Goal: Task Accomplishment & Management: Manage account settings

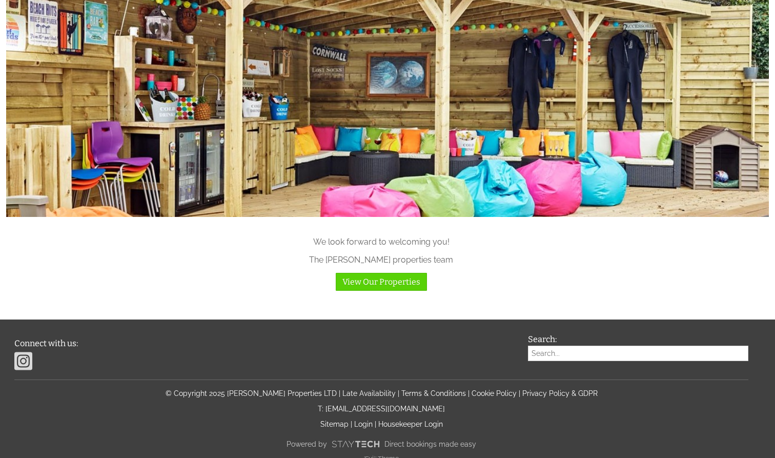
scroll to position [1011, 0]
click at [366, 416] on div "Connect with us: Search: © Copyright 2025 Halula Properties LTD | Late Availabi…" at bounding box center [381, 399] width 746 height 128
click at [366, 404] on div "Connect with us: Search: © Copyright 2025 Halula Properties LTD | Late Availabi…" at bounding box center [381, 399] width 746 height 128
click at [366, 420] on link "Login" at bounding box center [363, 424] width 18 height 8
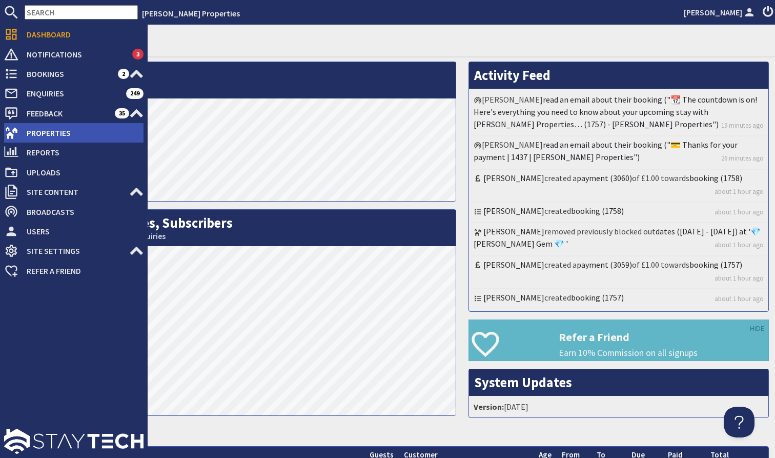
click at [71, 134] on span "Properties" at bounding box center [80, 133] width 125 height 16
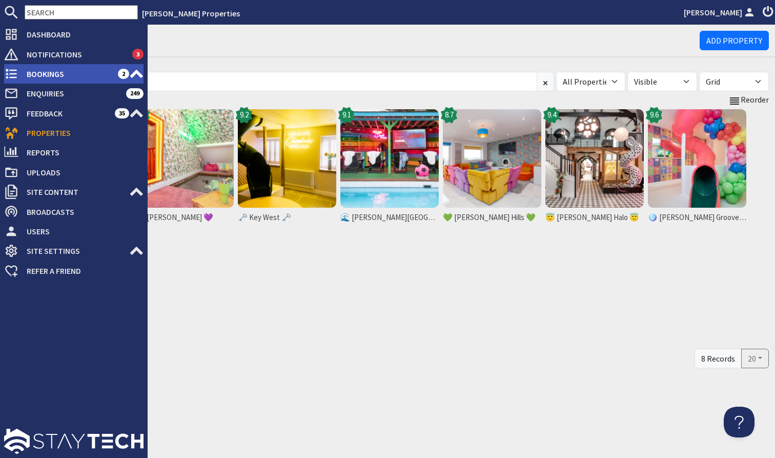
click at [141, 72] on icon at bounding box center [136, 74] width 14 height 14
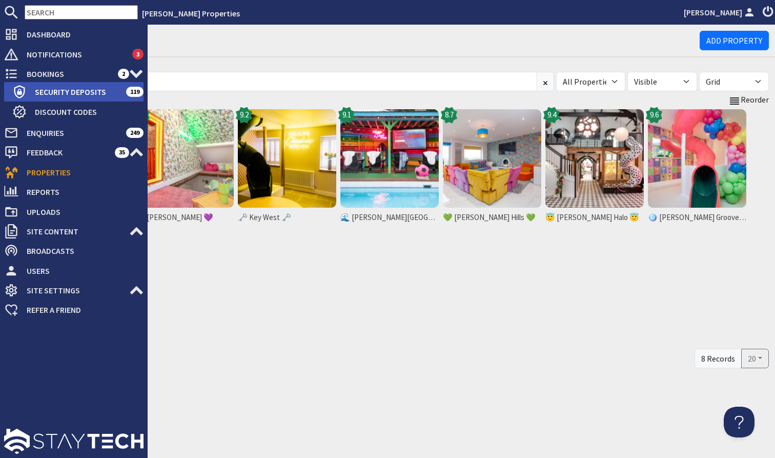
click at [96, 93] on span "Security Deposits" at bounding box center [76, 92] width 99 height 16
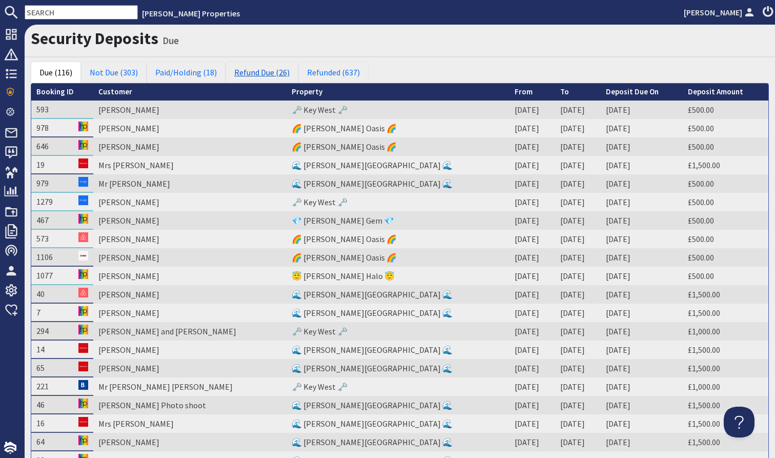
click at [259, 74] on link "Refund Due (26)" at bounding box center [261, 72] width 73 height 22
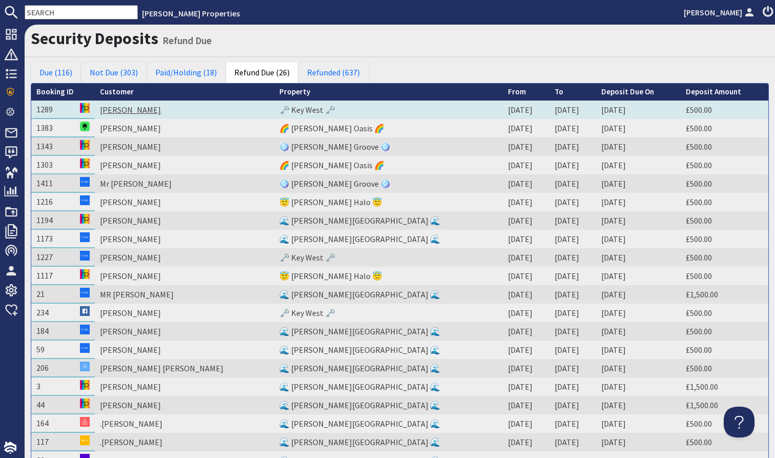
click at [137, 110] on link "Katie Towse" at bounding box center [130, 110] width 61 height 10
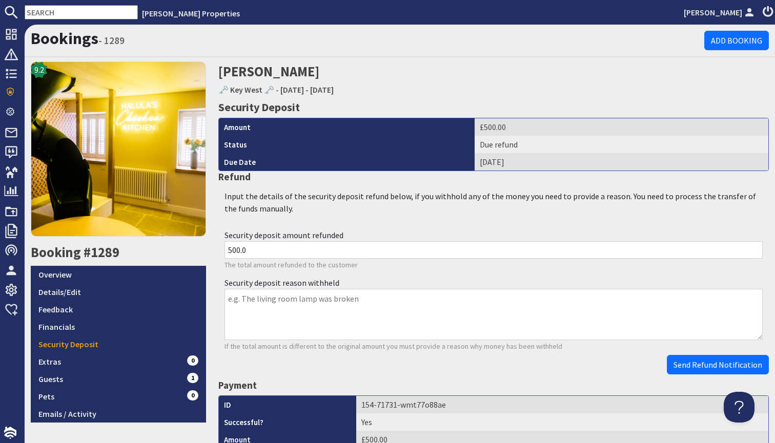
drag, startPoint x: 362, startPoint y: 268, endPoint x: 489, endPoint y: 268, distance: 127.1
click at [383, 268] on p "The total amount refunded to the customer" at bounding box center [493, 265] width 538 height 11
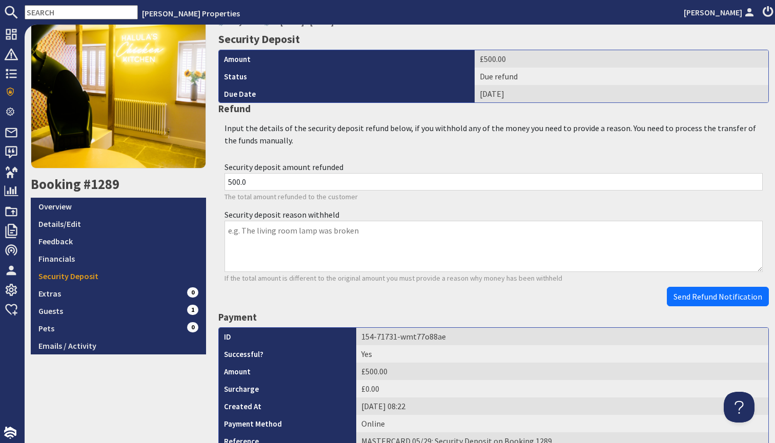
scroll to position [87, 0]
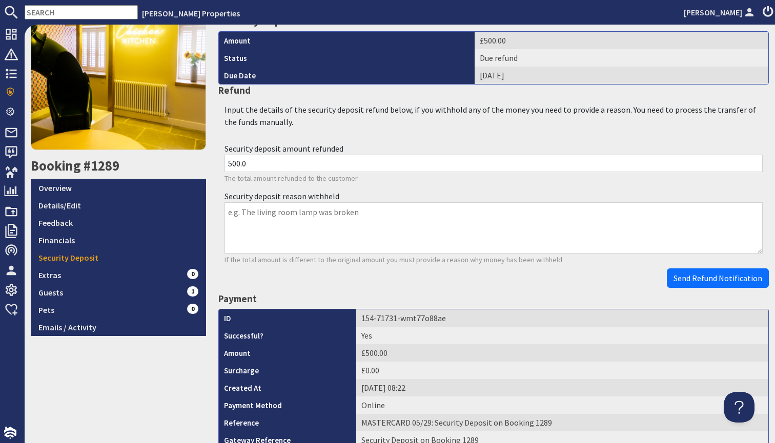
click at [700, 262] on p "If the total amount is different to the original amount you must provide a reas…" at bounding box center [493, 260] width 538 height 11
click at [700, 268] on button "Send Refund Notification" at bounding box center [718, 277] width 102 height 19
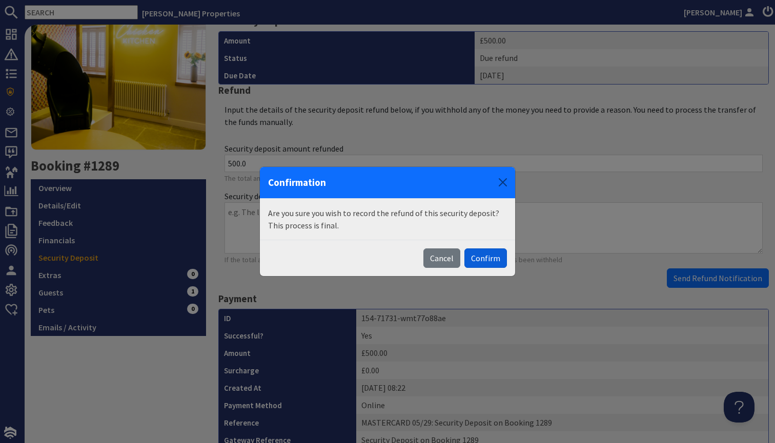
click at [496, 256] on button "Confirm" at bounding box center [485, 257] width 43 height 19
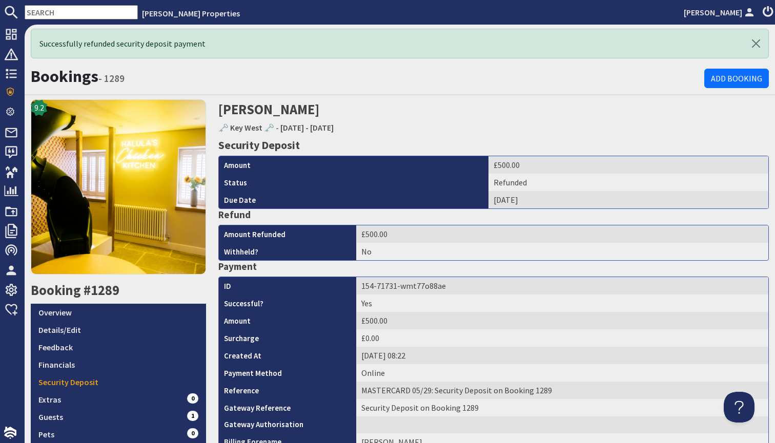
scroll to position [0, 0]
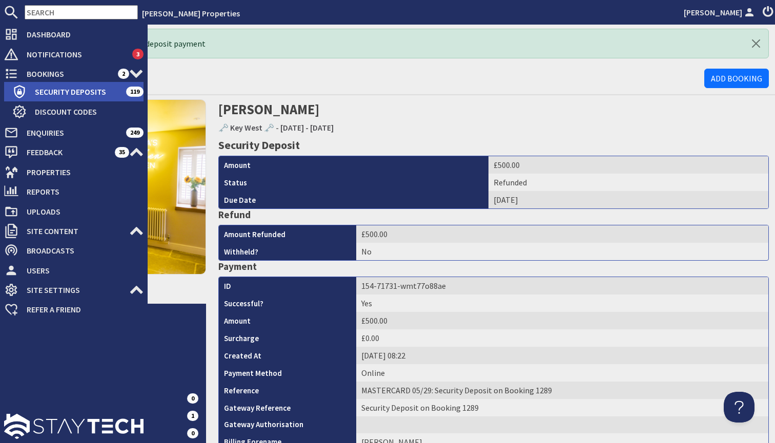
click at [86, 90] on span "Security Deposits" at bounding box center [76, 92] width 99 height 16
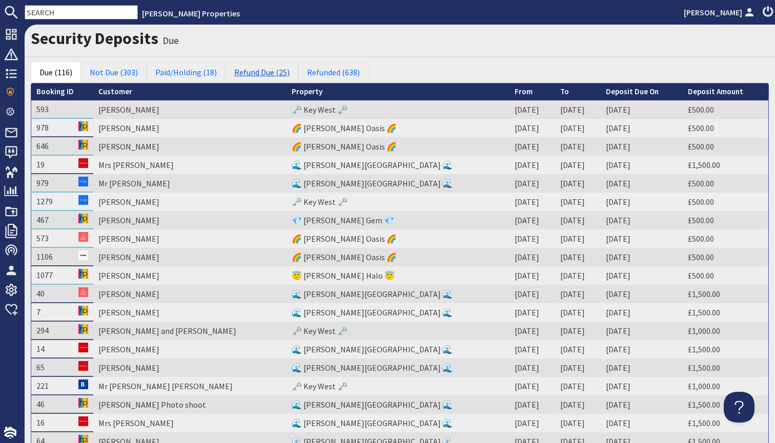
click at [274, 69] on link "Refund Due (25)" at bounding box center [261, 72] width 73 height 22
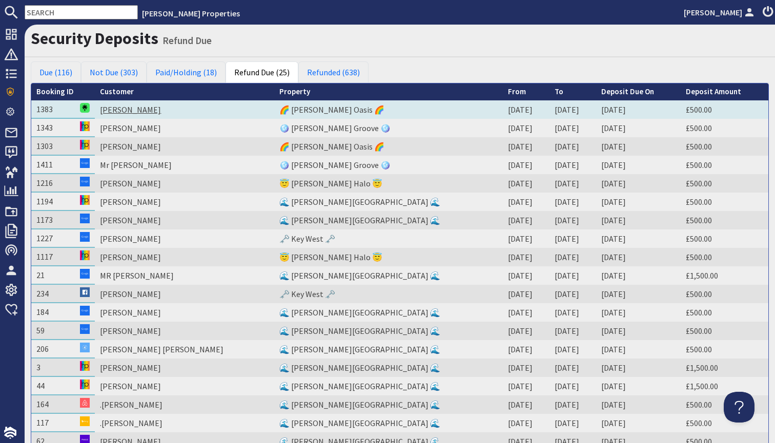
click at [149, 111] on link "Paige Hannon" at bounding box center [130, 110] width 61 height 10
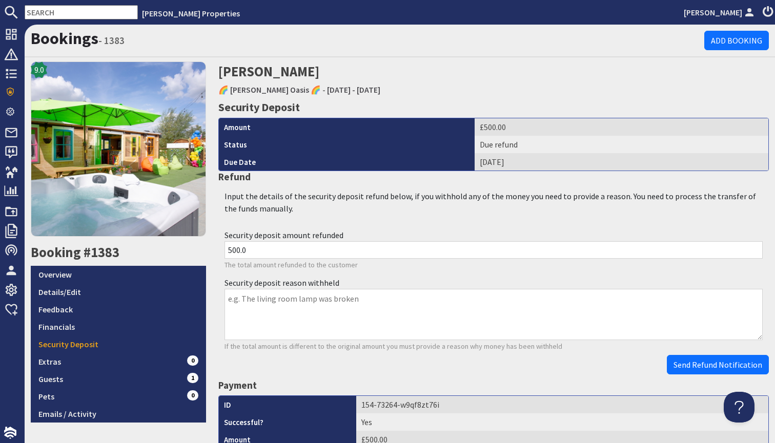
scroll to position [137, 0]
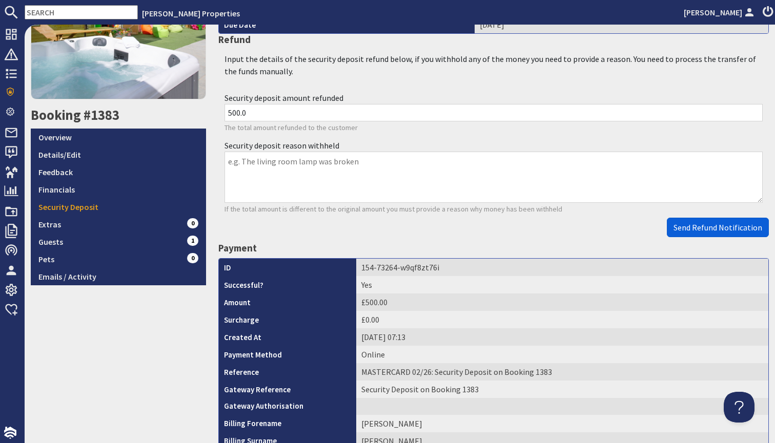
click at [703, 218] on button "Send Refund Notification" at bounding box center [718, 227] width 102 height 19
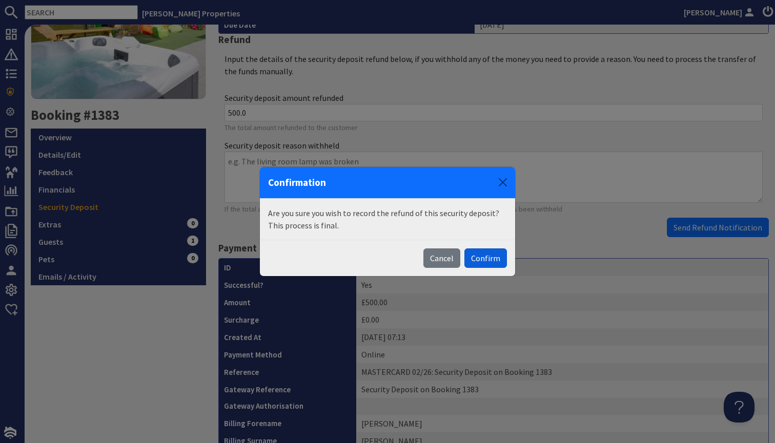
click at [485, 255] on button "Confirm" at bounding box center [485, 257] width 43 height 19
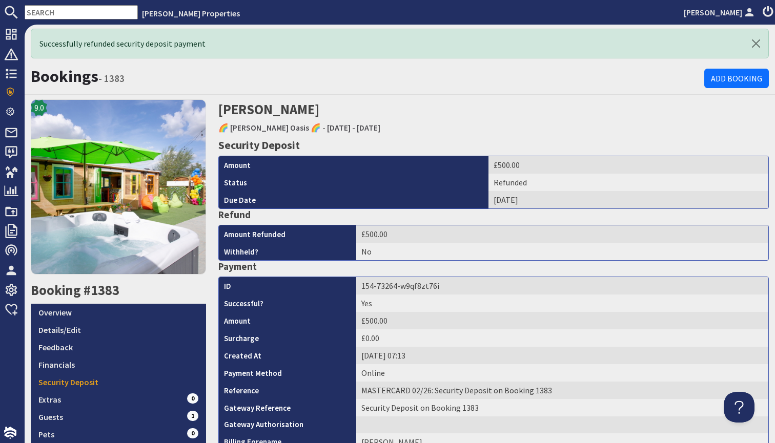
scroll to position [0, 0]
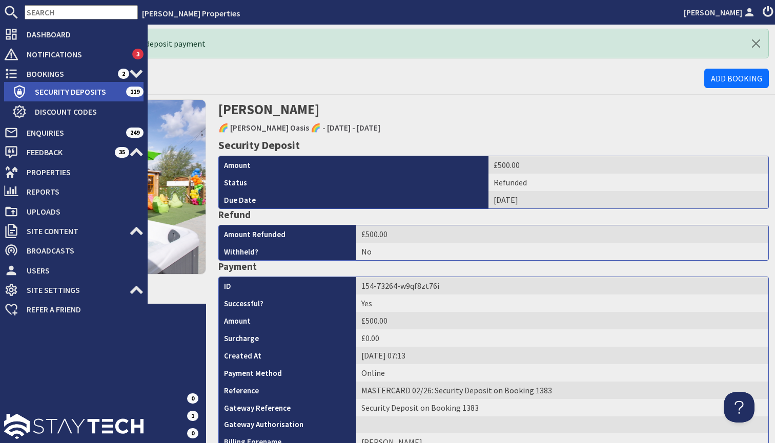
click at [66, 95] on span "Security Deposits" at bounding box center [76, 92] width 99 height 16
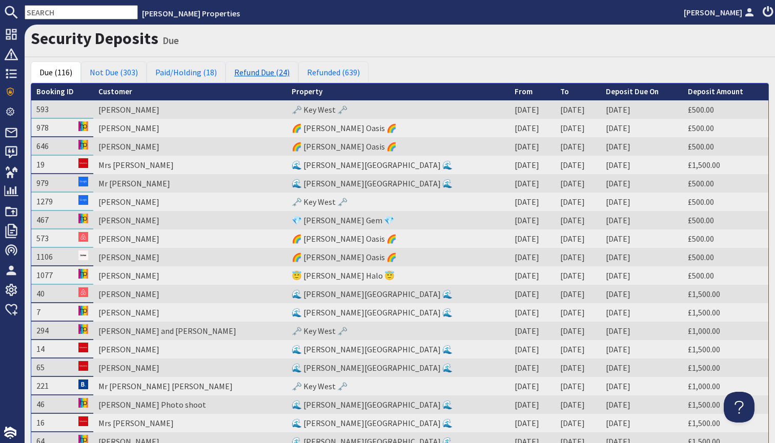
click at [253, 73] on link "Refund Due (24)" at bounding box center [261, 72] width 73 height 22
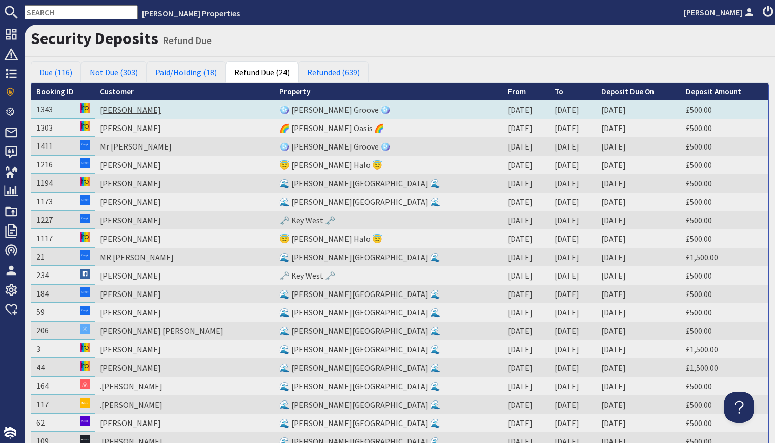
click at [144, 111] on link "Miss Sophie Bignell" at bounding box center [130, 110] width 61 height 10
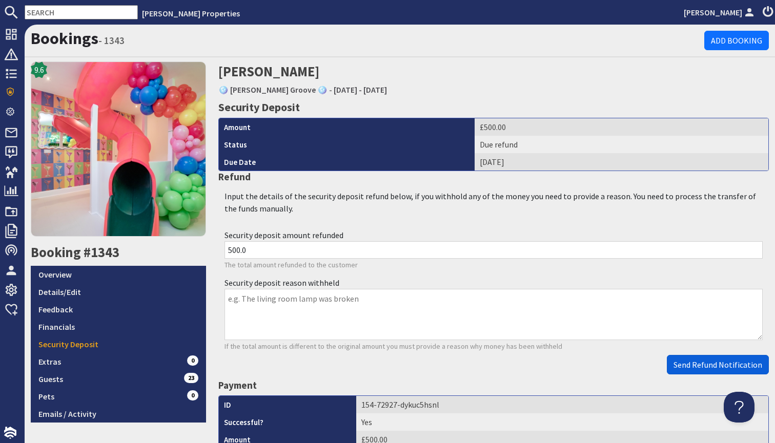
click at [683, 357] on button "Send Refund Notification" at bounding box center [718, 364] width 102 height 19
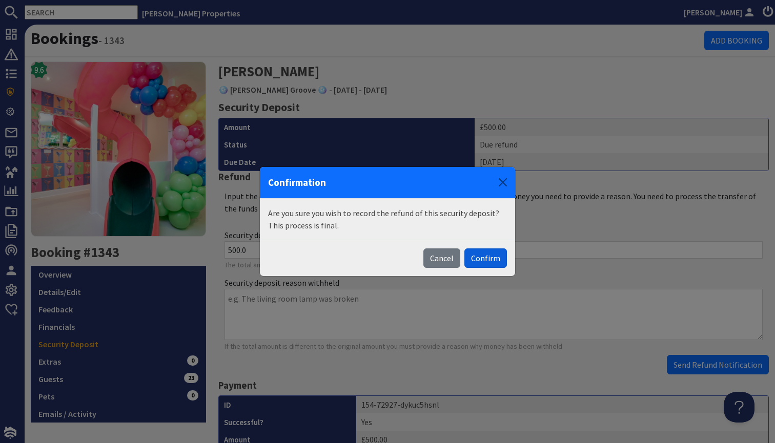
click at [476, 255] on button "Confirm" at bounding box center [485, 257] width 43 height 19
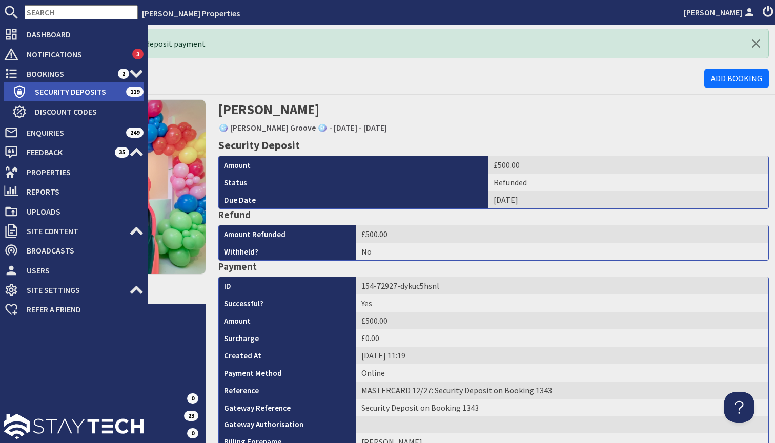
click at [86, 92] on span "Security Deposits" at bounding box center [76, 92] width 99 height 16
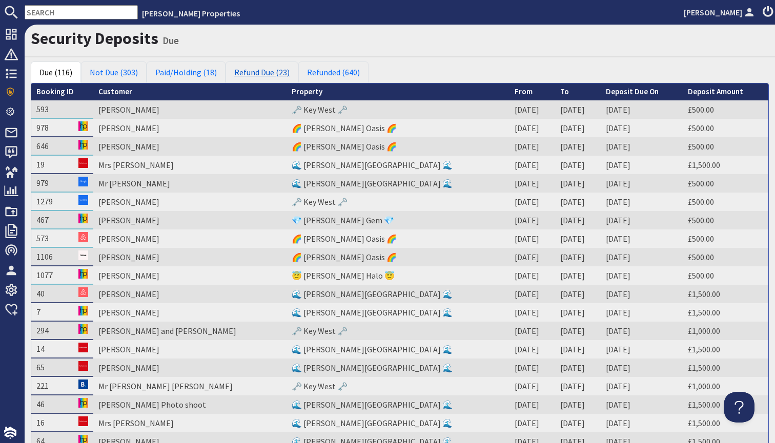
click at [242, 67] on link "Refund Due (23)" at bounding box center [261, 72] width 73 height 22
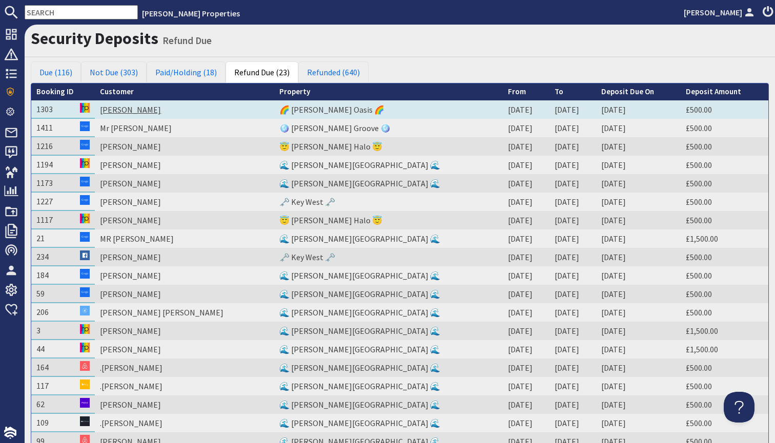
click at [144, 111] on link "Liz Sherlock" at bounding box center [130, 110] width 61 height 10
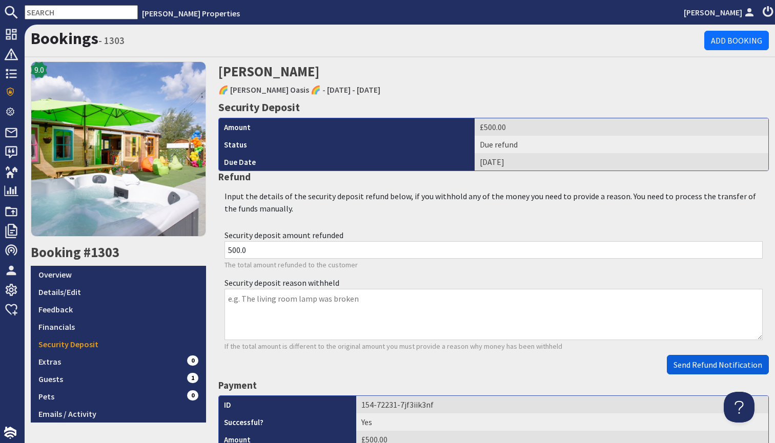
click at [711, 366] on span "Send Refund Notification" at bounding box center [717, 365] width 89 height 10
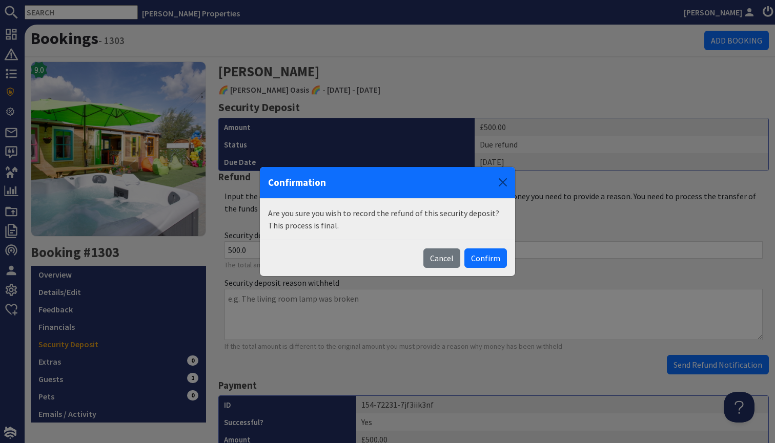
click at [493, 244] on div "Cancel Confirm" at bounding box center [387, 258] width 255 height 36
click at [493, 256] on button "Confirm" at bounding box center [485, 257] width 43 height 19
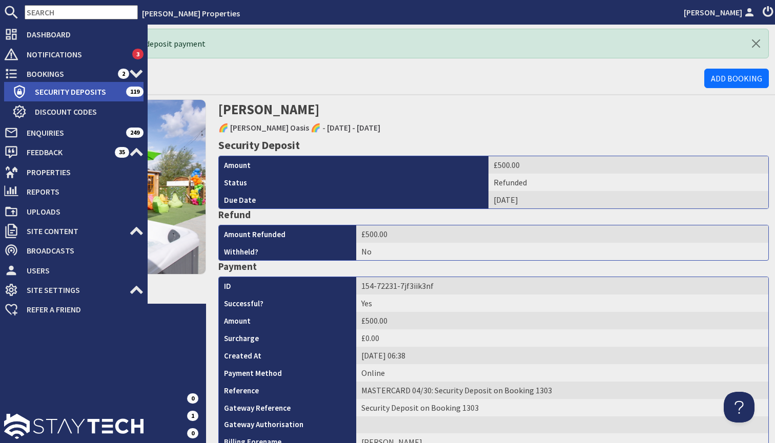
click at [65, 90] on span "Security Deposits" at bounding box center [76, 92] width 99 height 16
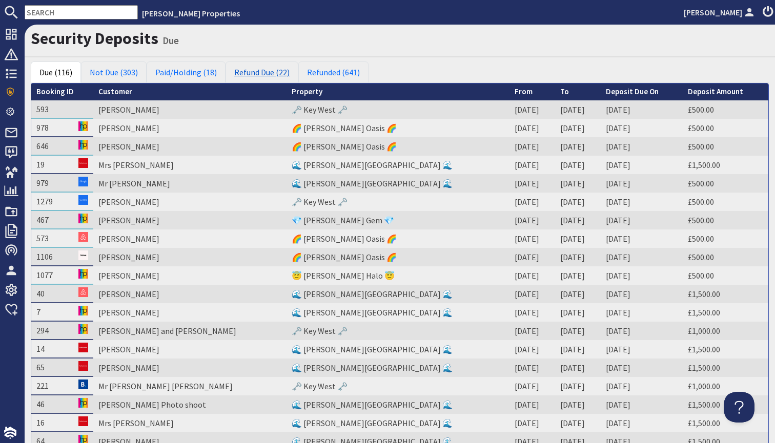
click at [276, 75] on link "Refund Due (22)" at bounding box center [261, 72] width 73 height 22
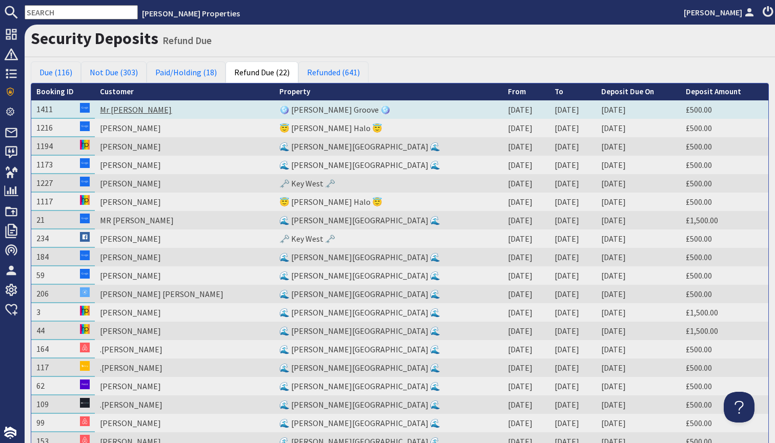
click at [139, 112] on link "Mr Martin Rees" at bounding box center [136, 110] width 72 height 10
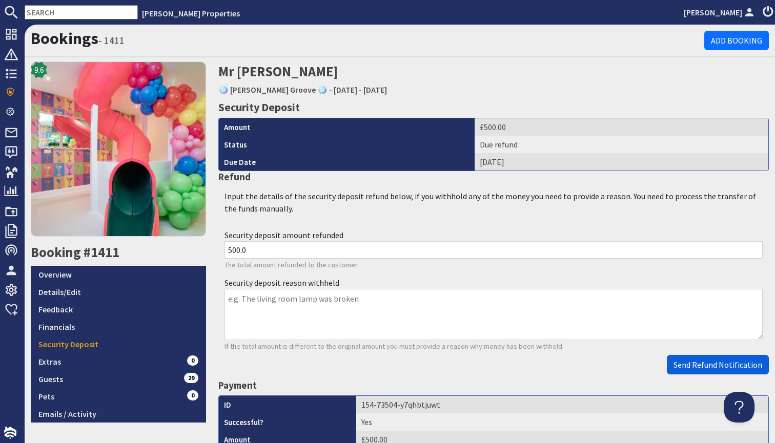
click at [690, 357] on button "Send Refund Notification" at bounding box center [718, 364] width 102 height 19
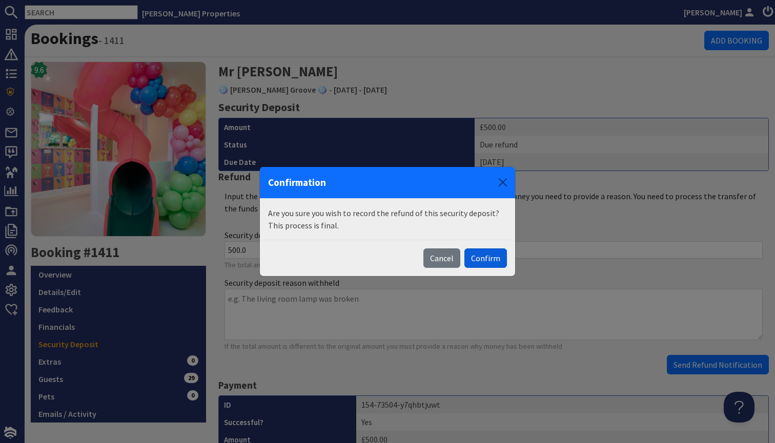
click at [498, 252] on button "Confirm" at bounding box center [485, 257] width 43 height 19
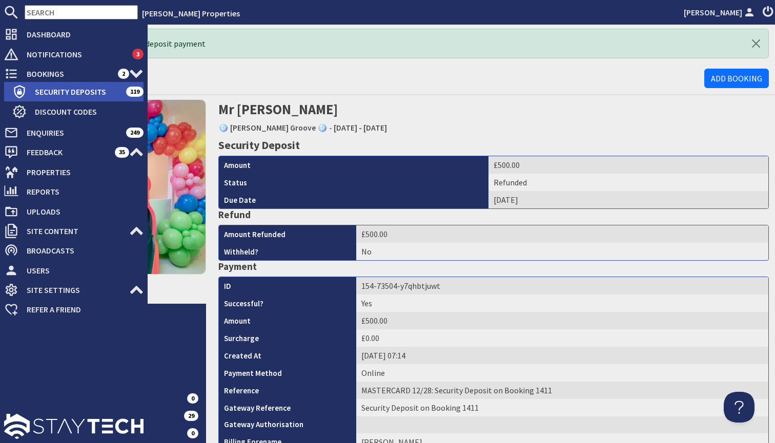
click at [97, 90] on span "Security Deposits" at bounding box center [76, 92] width 99 height 16
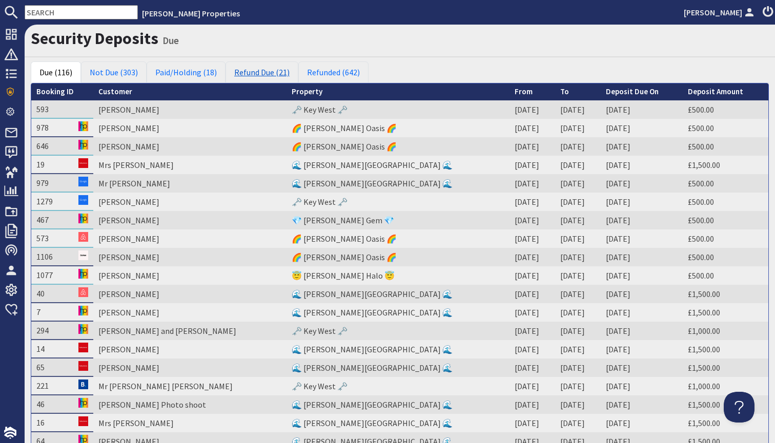
click at [253, 70] on link "Refund Due (21)" at bounding box center [261, 72] width 73 height 22
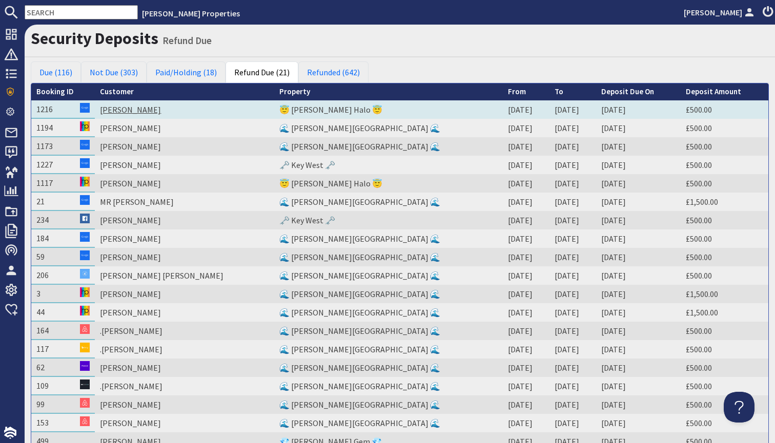
click at [155, 109] on link "MIss Donna Sillence" at bounding box center [130, 110] width 61 height 10
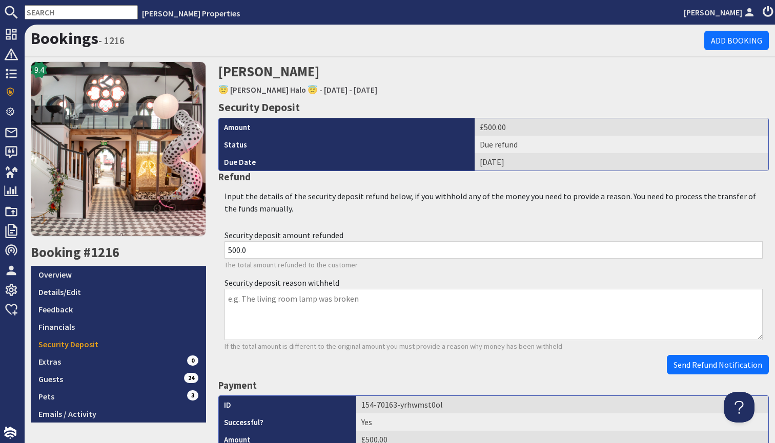
scroll to position [90, 0]
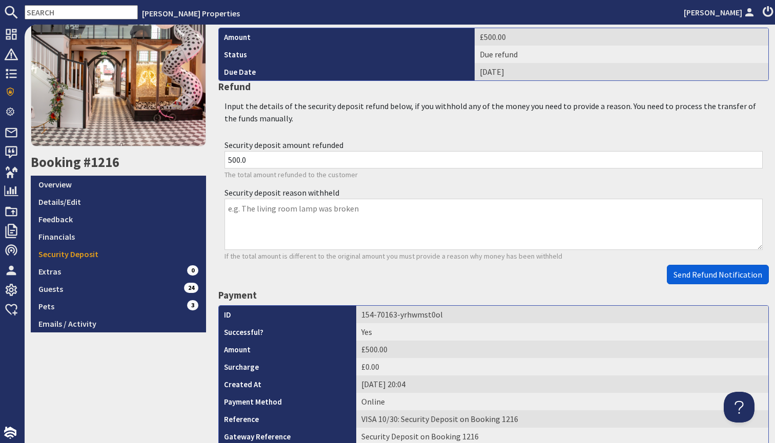
click at [746, 265] on button "Send Refund Notification" at bounding box center [718, 274] width 102 height 19
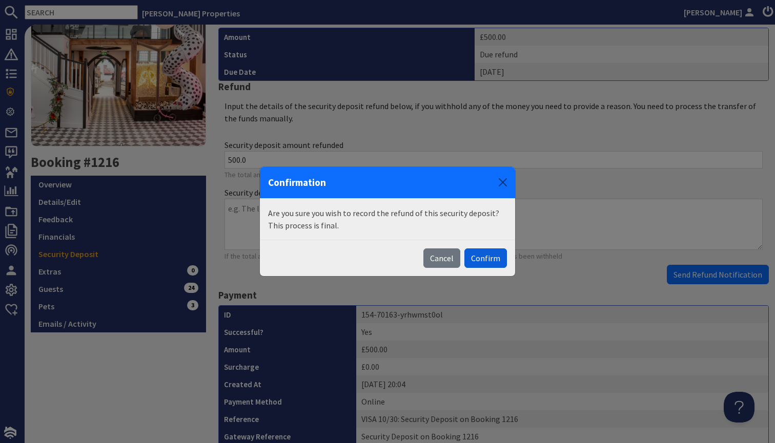
click at [490, 259] on button "Confirm" at bounding box center [485, 257] width 43 height 19
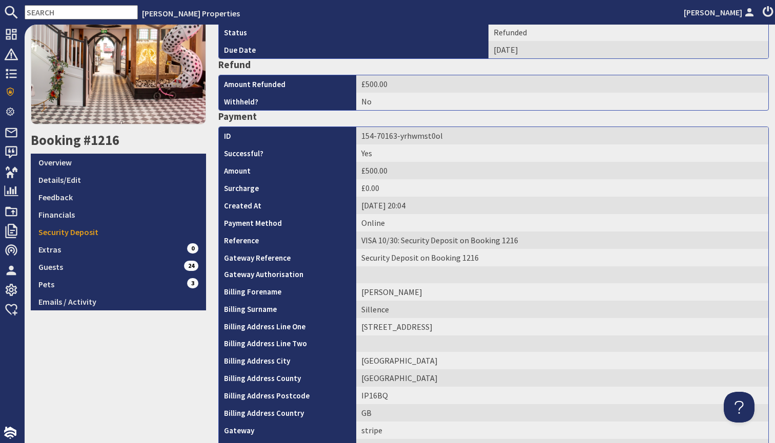
scroll to position [48, 0]
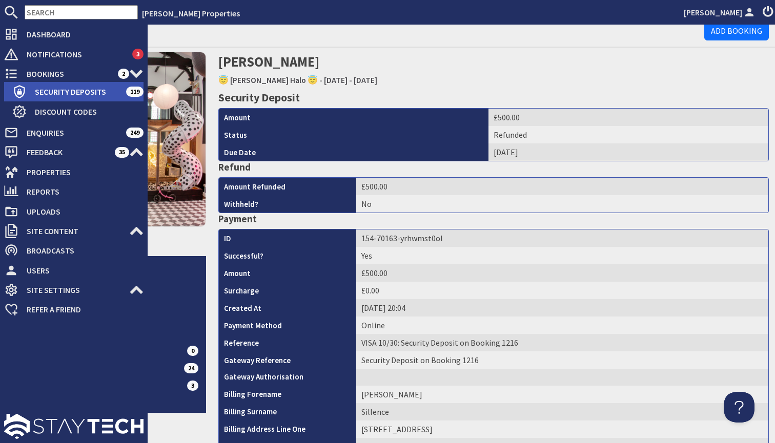
click at [86, 92] on span "Security Deposits" at bounding box center [76, 92] width 99 height 16
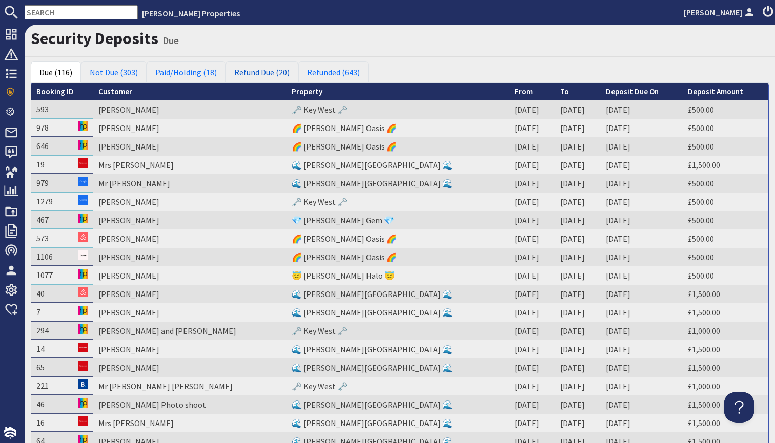
click at [259, 75] on link "Refund Due (20)" at bounding box center [261, 72] width 73 height 22
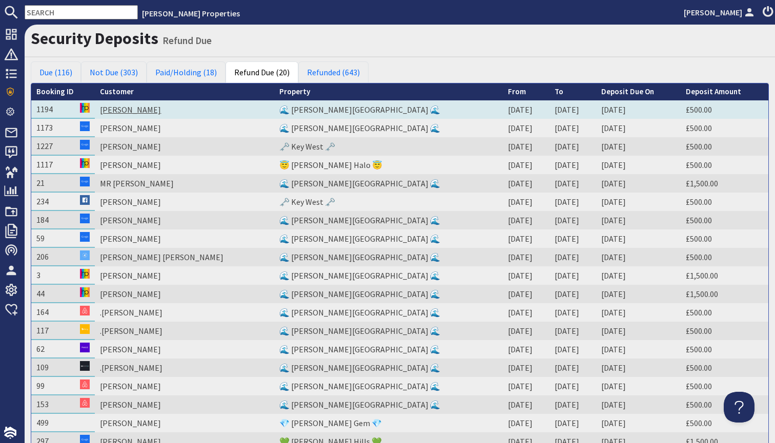
click at [155, 105] on link "Miss Rebecca Bradshaw" at bounding box center [130, 110] width 61 height 10
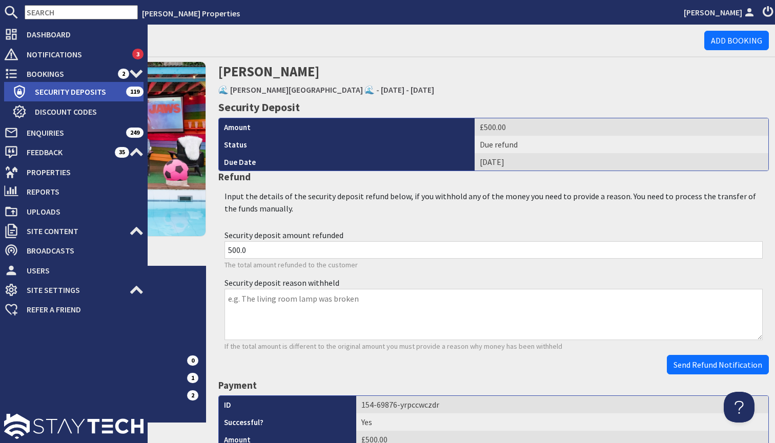
click at [60, 89] on span "Security Deposits" at bounding box center [76, 92] width 99 height 16
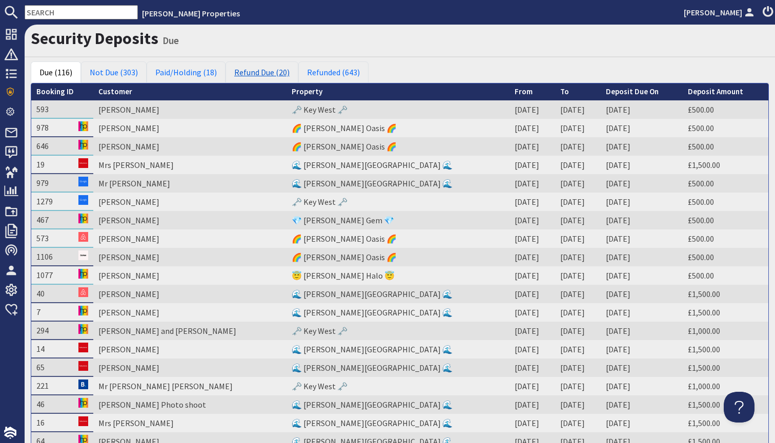
click at [265, 69] on link "Refund Due (20)" at bounding box center [261, 72] width 73 height 22
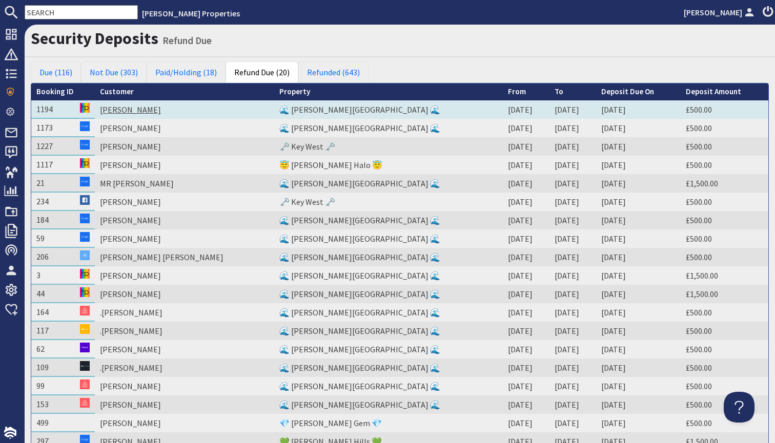
click at [161, 111] on link "Miss Rebecca Bradshaw" at bounding box center [130, 110] width 61 height 10
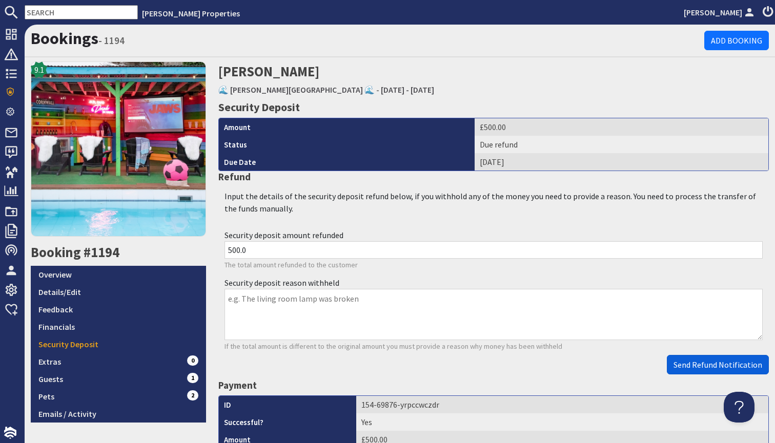
click at [698, 364] on span "Send Refund Notification" at bounding box center [717, 365] width 89 height 10
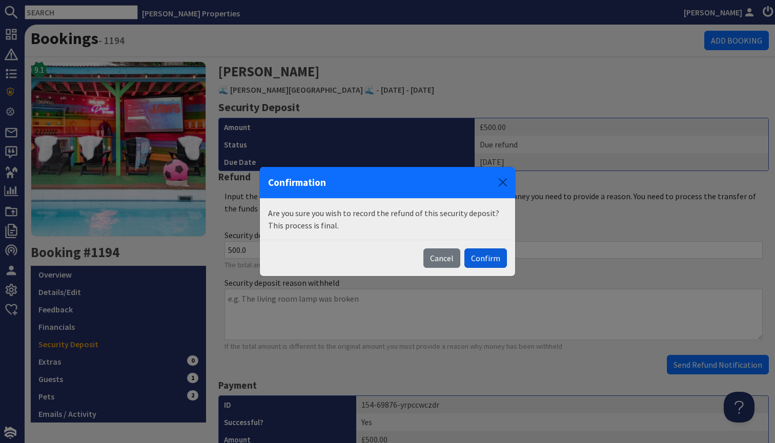
click at [488, 255] on button "Confirm" at bounding box center [485, 257] width 43 height 19
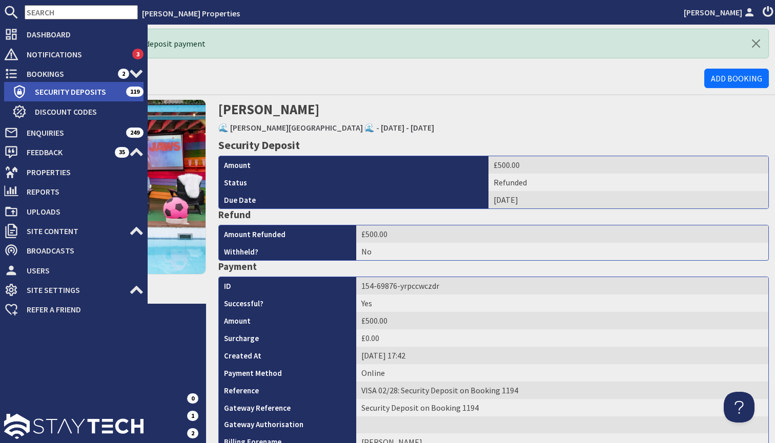
click at [66, 98] on span "Security Deposits" at bounding box center [76, 92] width 99 height 16
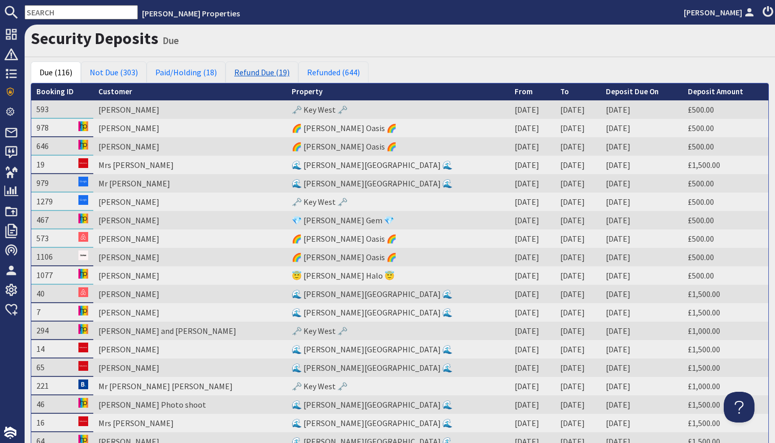
click at [265, 71] on link "Refund Due (19)" at bounding box center [261, 72] width 73 height 22
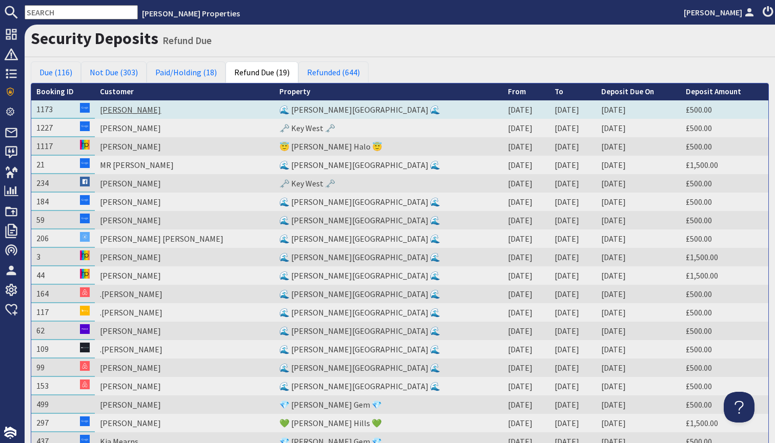
click at [158, 110] on link "[PERSON_NAME]" at bounding box center [130, 110] width 61 height 10
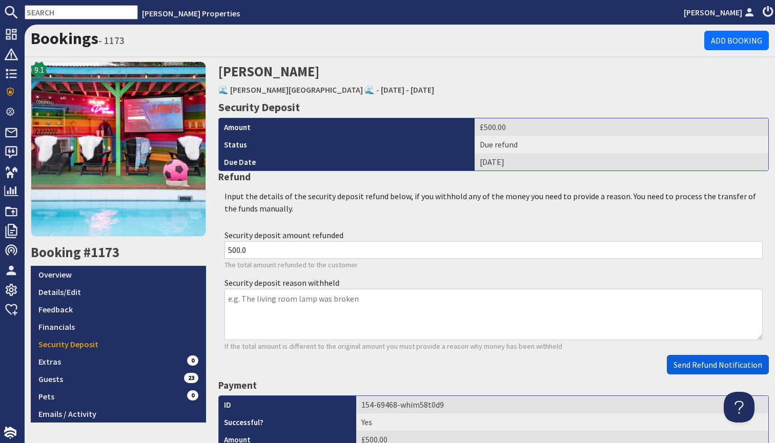
click at [708, 365] on span "Send Refund Notification" at bounding box center [717, 365] width 89 height 10
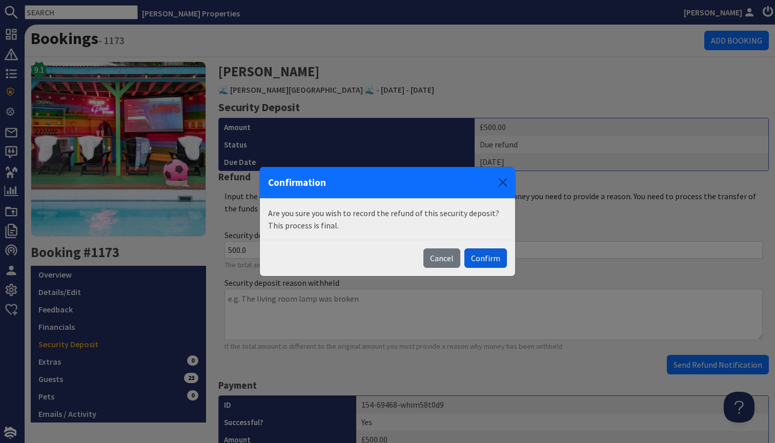
click at [492, 258] on button "Confirm" at bounding box center [485, 257] width 43 height 19
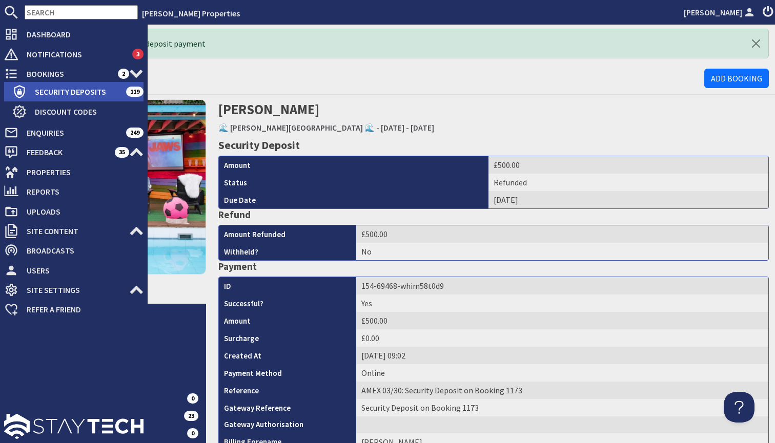
click at [43, 98] on span "Security Deposits" at bounding box center [76, 92] width 99 height 16
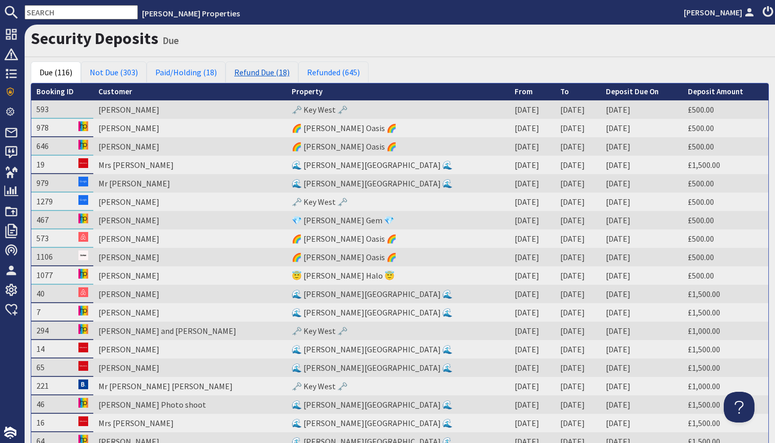
click at [242, 72] on link "Refund Due (18)" at bounding box center [261, 72] width 73 height 22
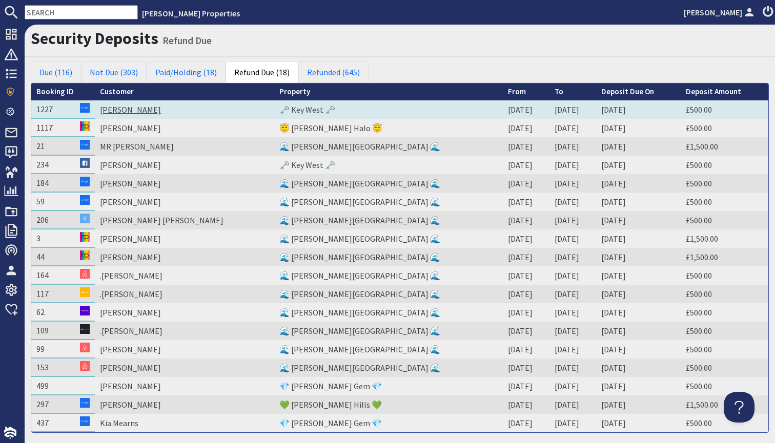
click at [139, 108] on link "Becky Atkins" at bounding box center [130, 110] width 61 height 10
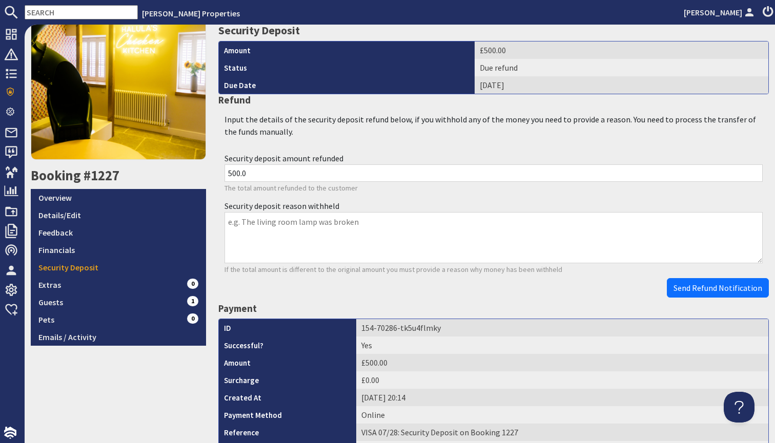
scroll to position [192, 0]
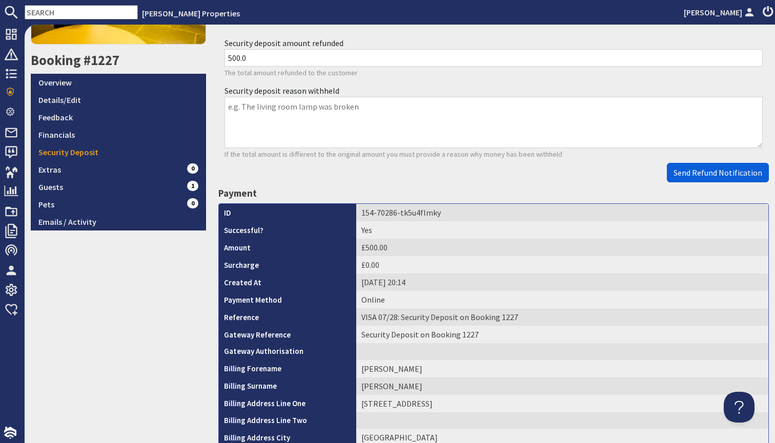
click at [691, 176] on button "Send Refund Notification" at bounding box center [718, 172] width 102 height 19
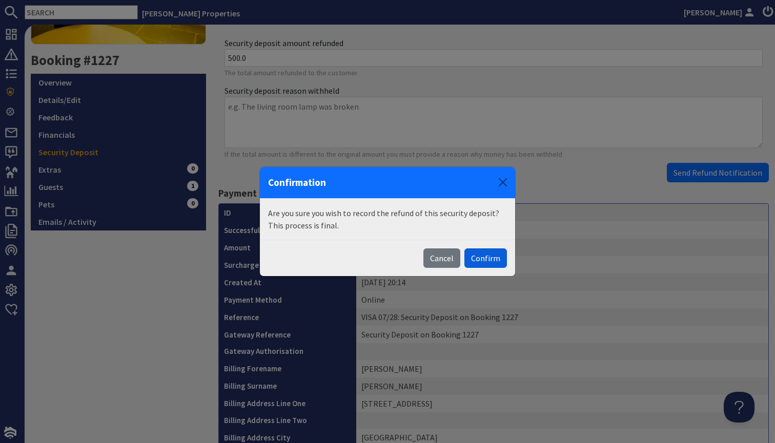
click at [506, 251] on button "Confirm" at bounding box center [485, 257] width 43 height 19
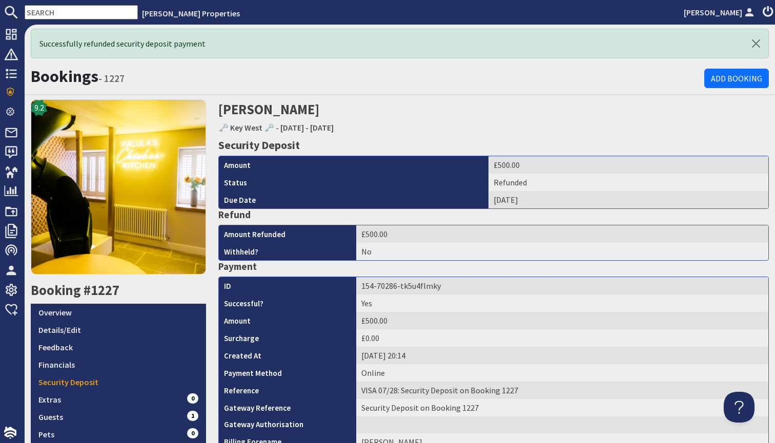
scroll to position [0, 0]
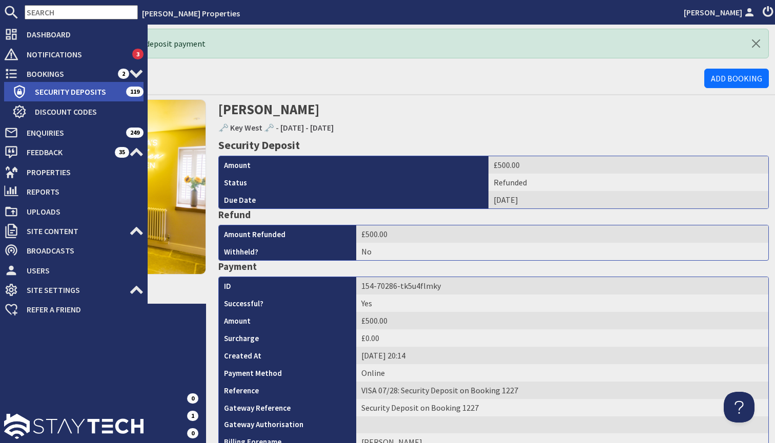
click at [64, 89] on span "Security Deposits" at bounding box center [76, 92] width 99 height 16
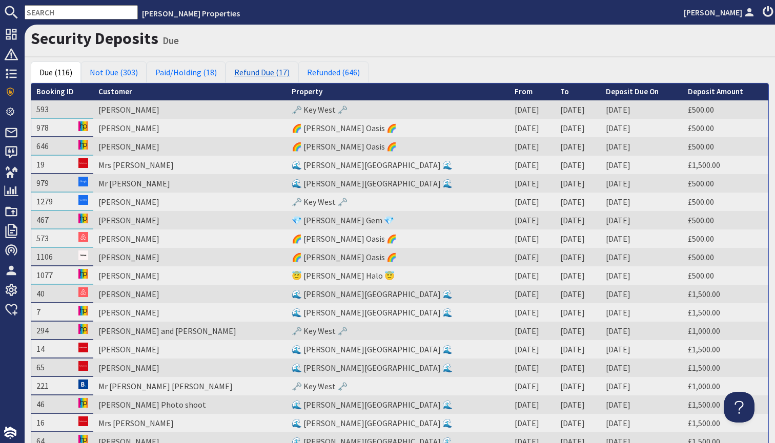
click at [253, 68] on link "Refund Due (17)" at bounding box center [261, 72] width 73 height 22
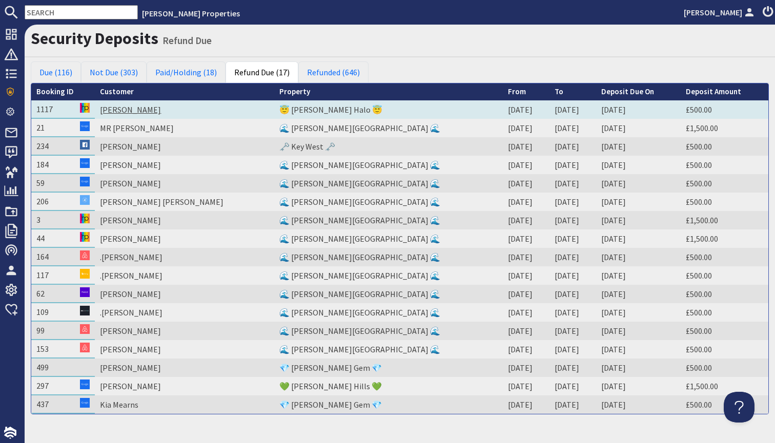
click at [146, 112] on link "Miss Bansri Patel" at bounding box center [130, 110] width 61 height 10
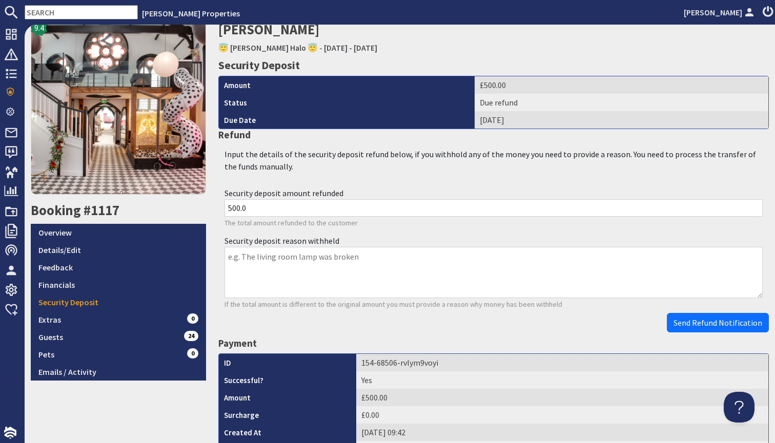
scroll to position [44, 0]
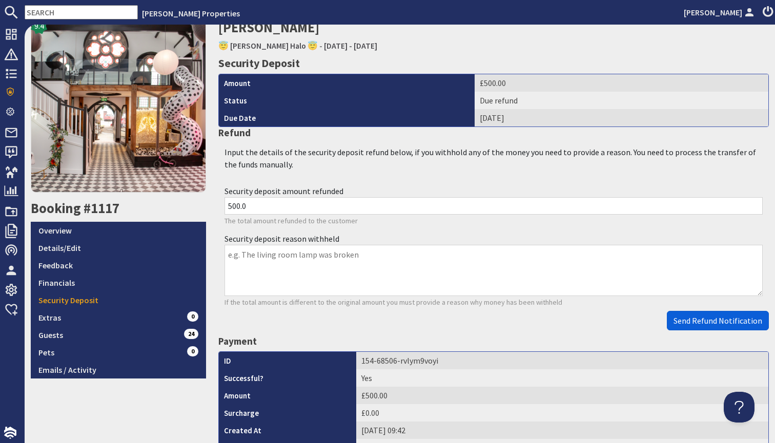
click at [748, 316] on span "Send Refund Notification" at bounding box center [717, 321] width 89 height 10
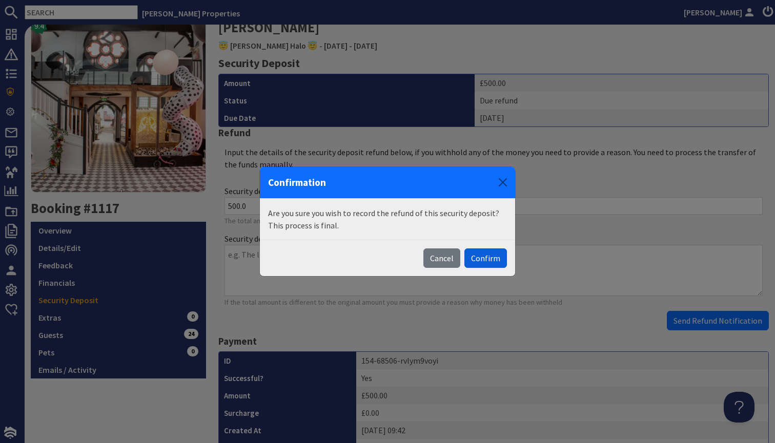
click at [502, 259] on button "Confirm" at bounding box center [485, 257] width 43 height 19
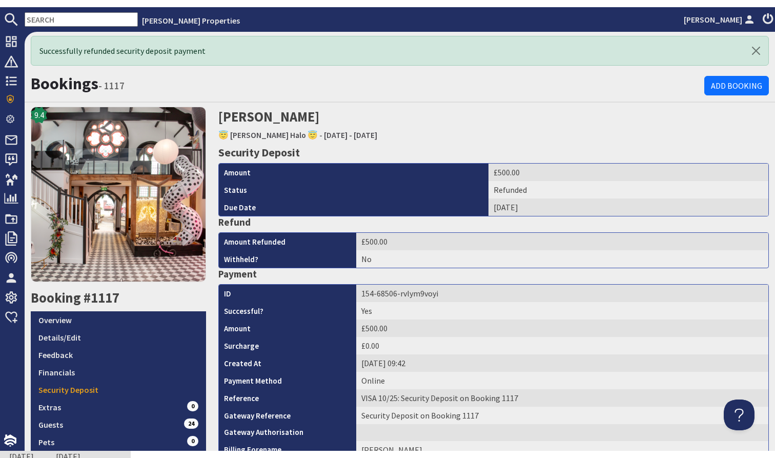
scroll to position [0, 0]
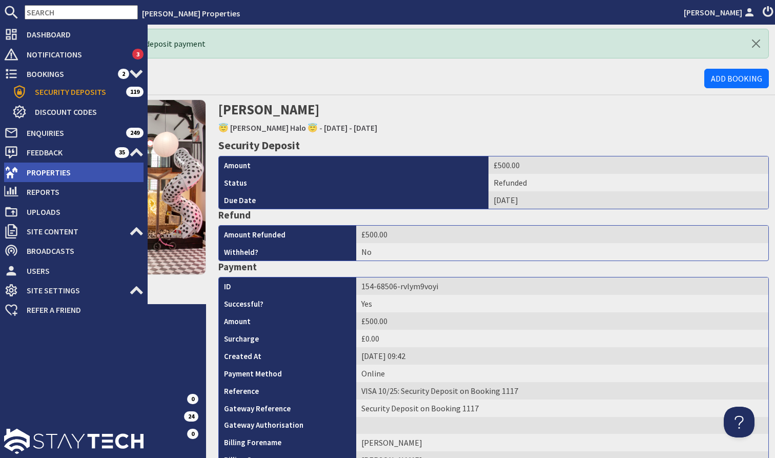
click at [75, 174] on span "Properties" at bounding box center [80, 172] width 125 height 16
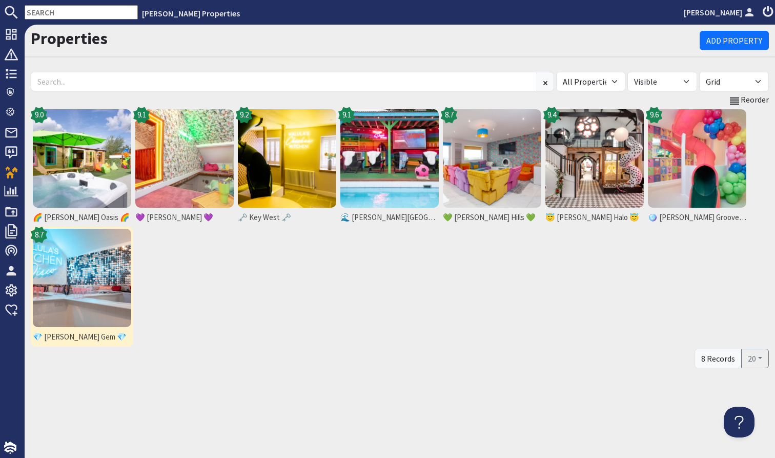
click at [125, 263] on img at bounding box center [82, 278] width 98 height 98
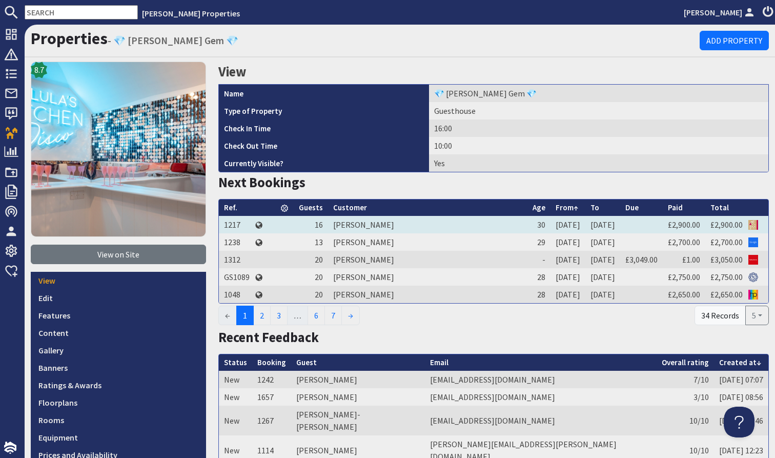
click at [365, 224] on td "[PERSON_NAME]" at bounding box center [427, 224] width 199 height 17
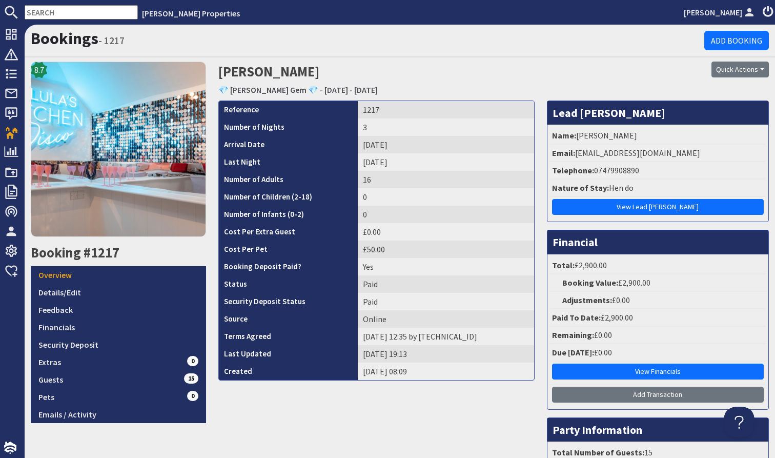
drag, startPoint x: 578, startPoint y: 133, endPoint x: 634, endPoint y: 133, distance: 55.8
click at [634, 133] on li "Name: [PERSON_NAME]" at bounding box center [658, 135] width 216 height 17
copy li "[PERSON_NAME]"
drag, startPoint x: 594, startPoint y: 168, endPoint x: 661, endPoint y: 168, distance: 67.1
click at [660, 168] on li "Telephone: 07479908890" at bounding box center [658, 170] width 216 height 17
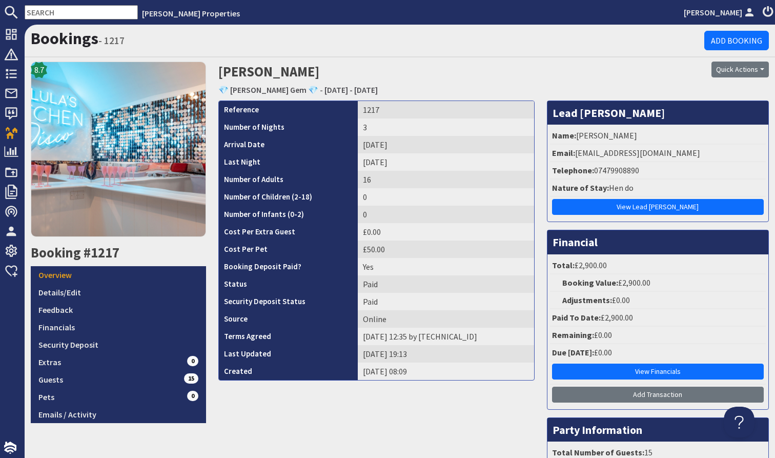
copy li "07479908890"
click at [74, 294] on link "Details/Edit" at bounding box center [118, 291] width 175 height 17
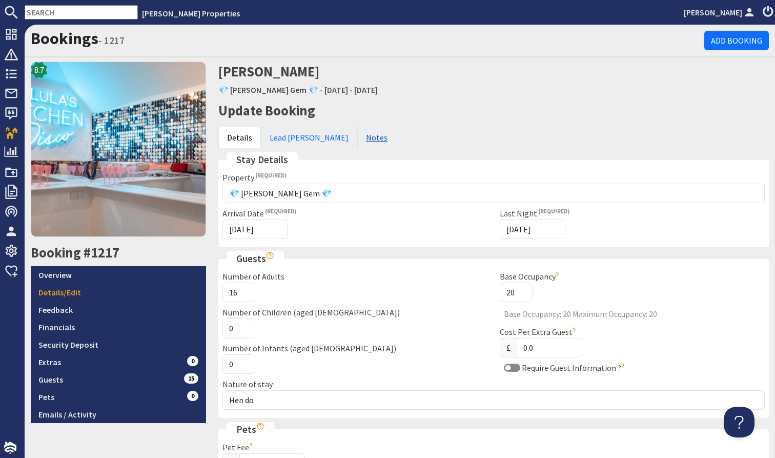
click at [357, 136] on link "Notes" at bounding box center [376, 138] width 39 height 22
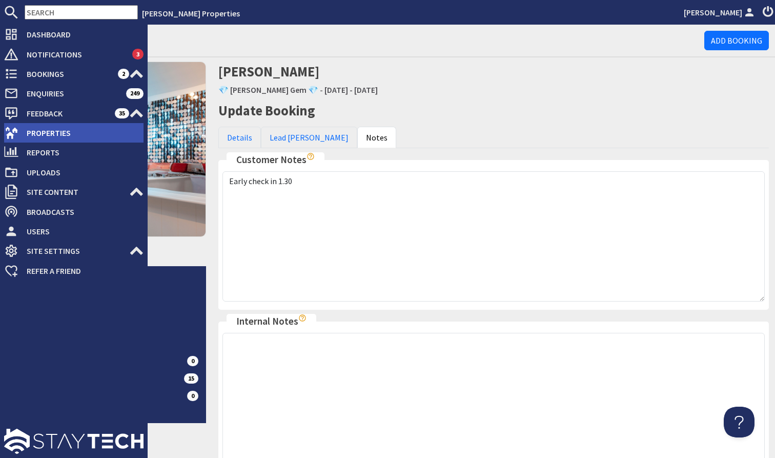
click at [84, 139] on span "Properties" at bounding box center [80, 133] width 125 height 16
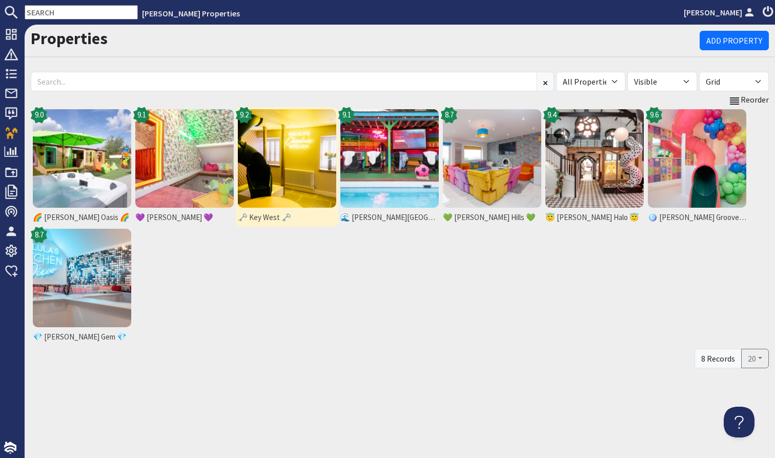
click at [281, 144] on img at bounding box center [287, 158] width 98 height 98
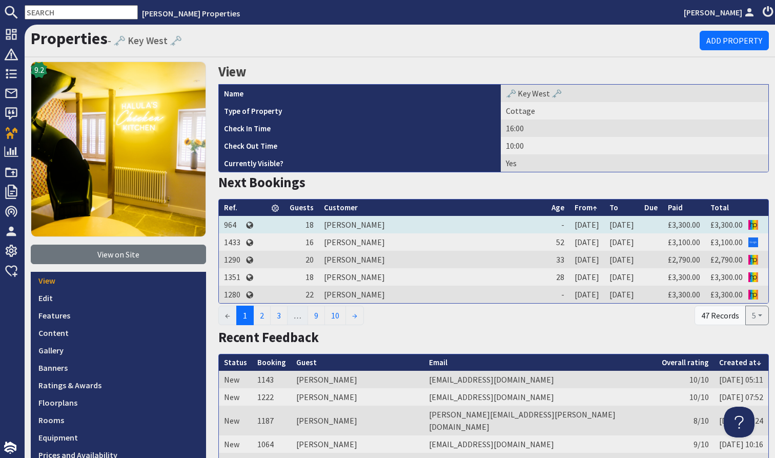
click at [354, 223] on td "Amy Knight" at bounding box center [432, 224] width 227 height 17
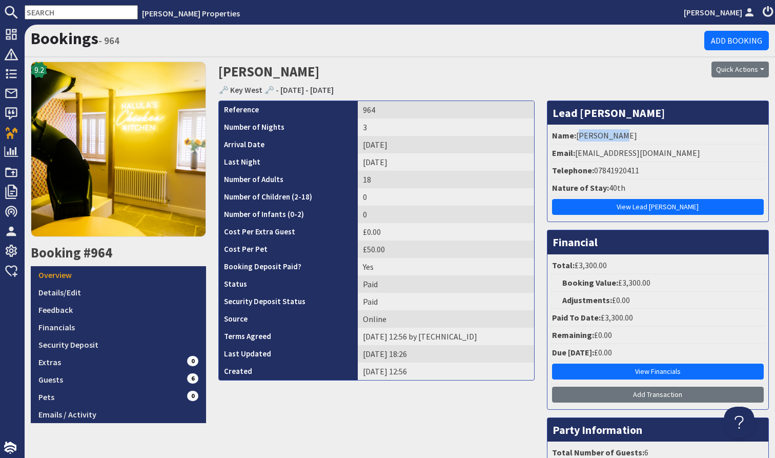
drag, startPoint x: 576, startPoint y: 134, endPoint x: 648, endPoint y: 138, distance: 72.3
click at [648, 138] on li "Name: Amy Knight" at bounding box center [658, 135] width 216 height 17
copy li "Amy Knight"
drag, startPoint x: 593, startPoint y: 170, endPoint x: 677, endPoint y: 170, distance: 84.0
click at [677, 170] on li "Telephone: 07841920411" at bounding box center [658, 170] width 216 height 17
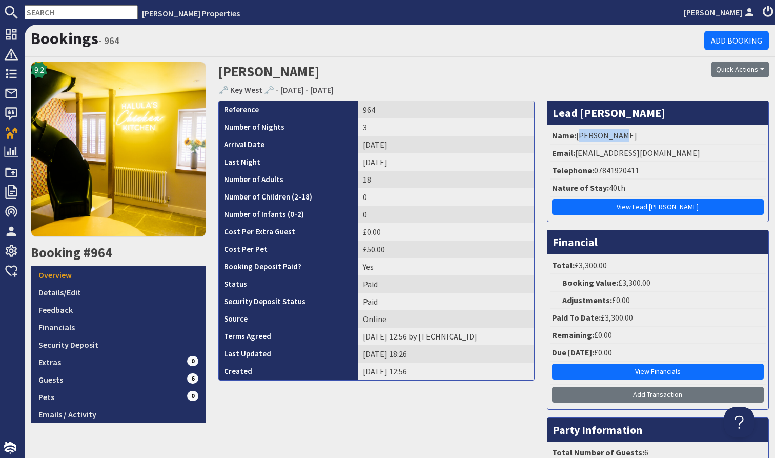
copy li "07841920411"
click at [103, 295] on link "Details/Edit" at bounding box center [118, 291] width 175 height 17
click at [72, 292] on link "Details/Edit" at bounding box center [118, 291] width 175 height 17
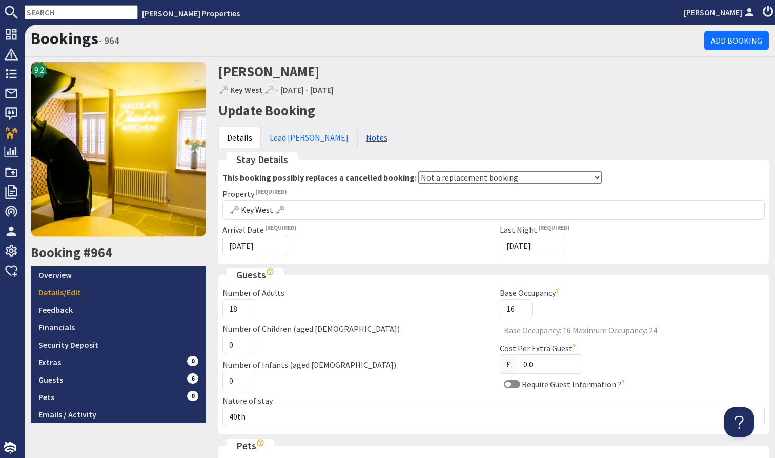
click at [357, 139] on link "Notes" at bounding box center [376, 138] width 39 height 22
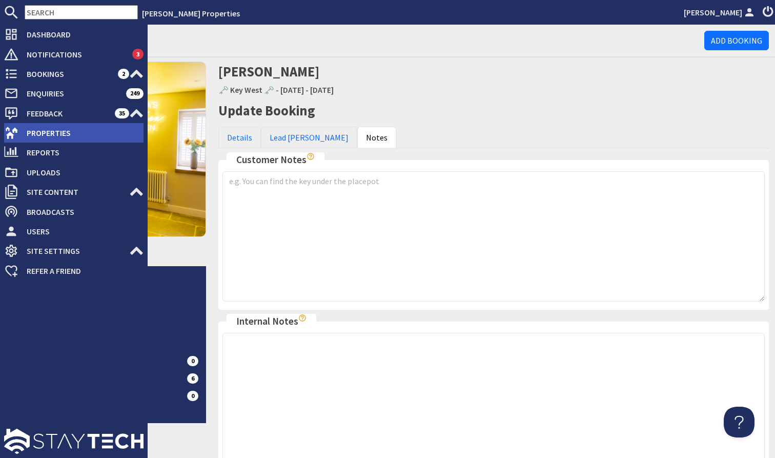
click at [71, 137] on span "Properties" at bounding box center [80, 133] width 125 height 16
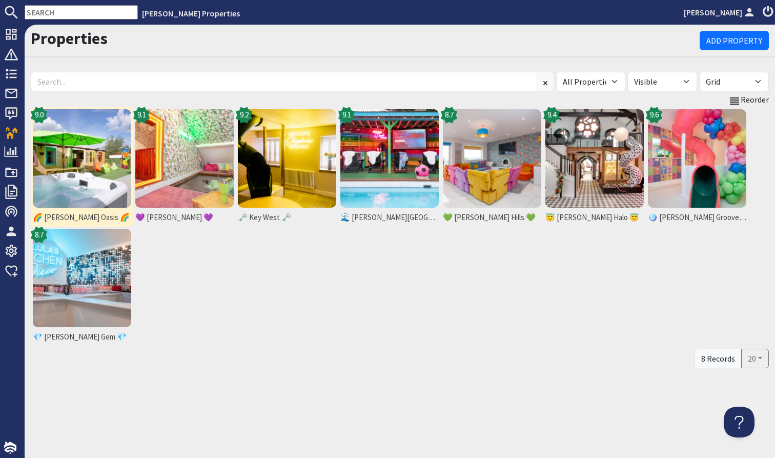
click at [102, 129] on img at bounding box center [82, 158] width 98 height 98
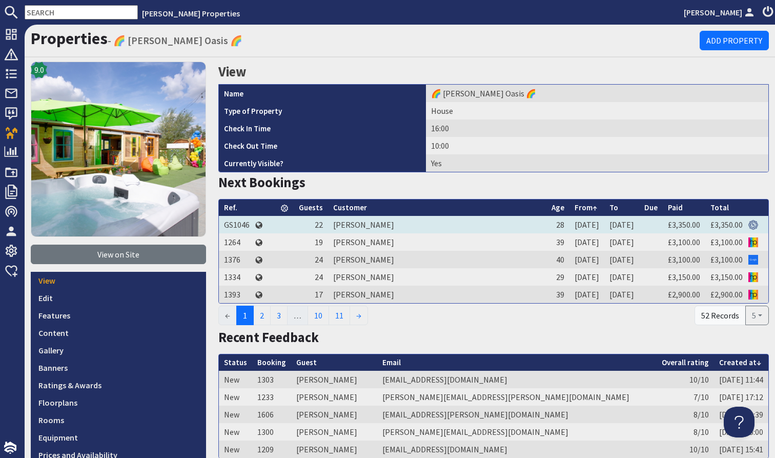
click at [386, 228] on td "[PERSON_NAME]" at bounding box center [437, 224] width 218 height 17
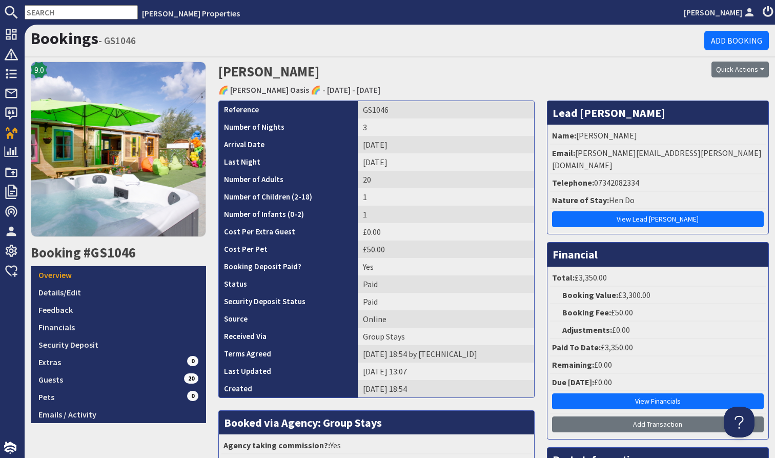
drag, startPoint x: 577, startPoint y: 134, endPoint x: 720, endPoint y: 143, distance: 143.8
click at [719, 142] on li "Name: [PERSON_NAME]" at bounding box center [658, 135] width 216 height 17
copy li "[PERSON_NAME]"
drag, startPoint x: 594, startPoint y: 170, endPoint x: 713, endPoint y: 171, distance: 118.9
click at [713, 174] on li "Telephone: [PHONE_NUMBER]" at bounding box center [658, 182] width 216 height 17
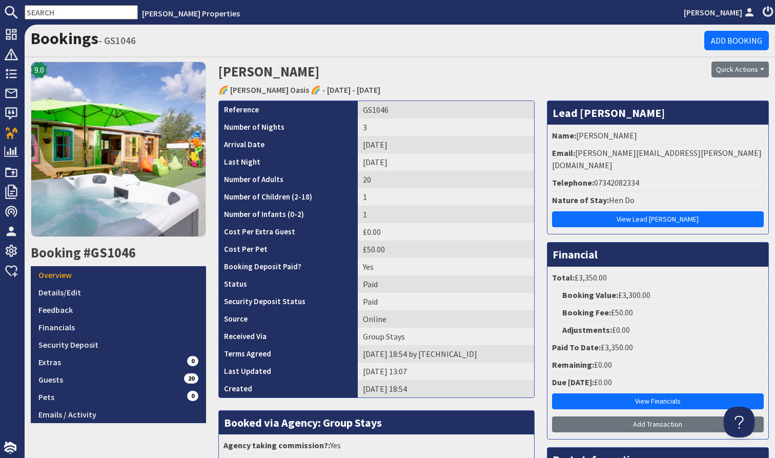
copy li "07342082334"
click at [96, 301] on link "Feedback" at bounding box center [118, 309] width 175 height 17
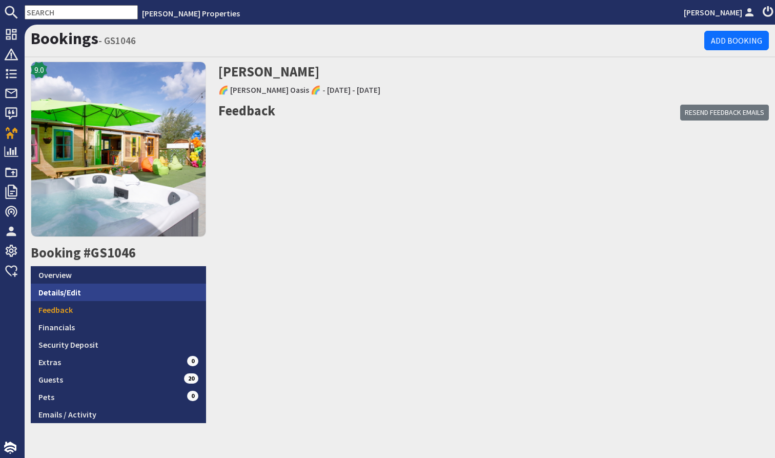
click at [96, 296] on link "Details/Edit" at bounding box center [118, 291] width 175 height 17
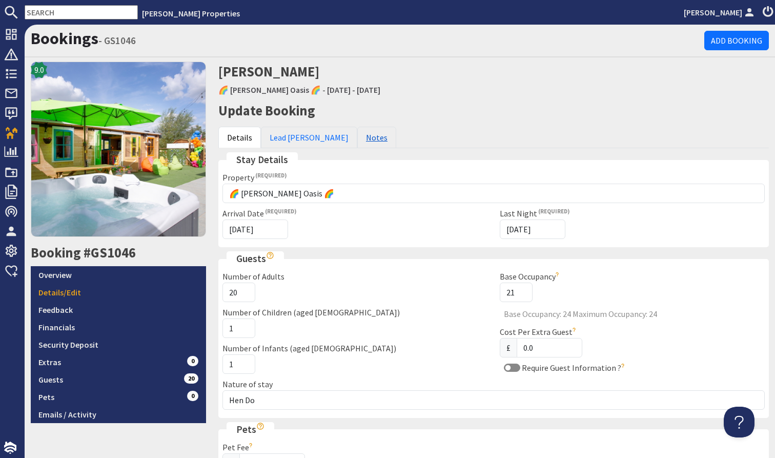
click at [357, 137] on link "Notes" at bounding box center [376, 138] width 39 height 22
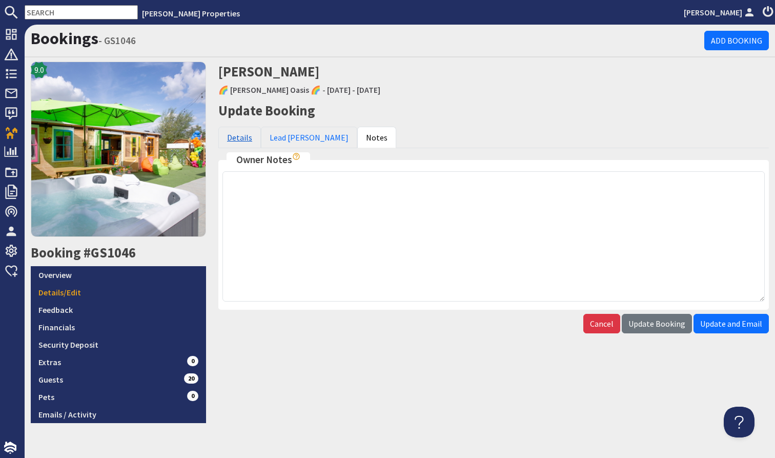
click at [252, 132] on link "Details" at bounding box center [239, 138] width 43 height 22
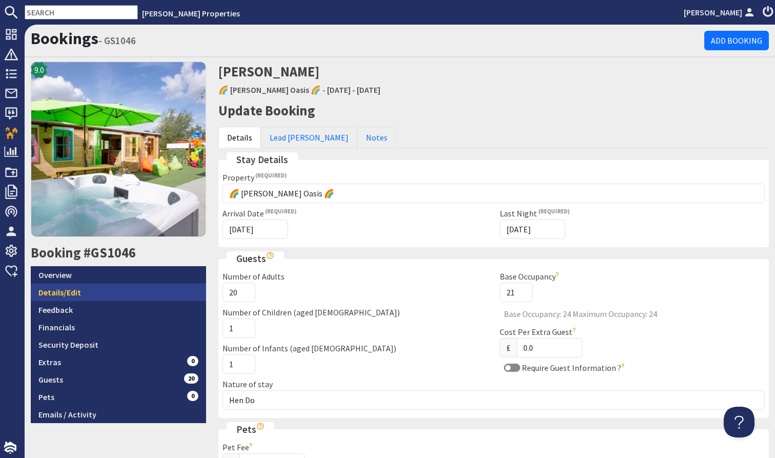
click at [137, 294] on link "Details/Edit" at bounding box center [118, 291] width 175 height 17
click at [357, 129] on link "Notes" at bounding box center [376, 138] width 39 height 22
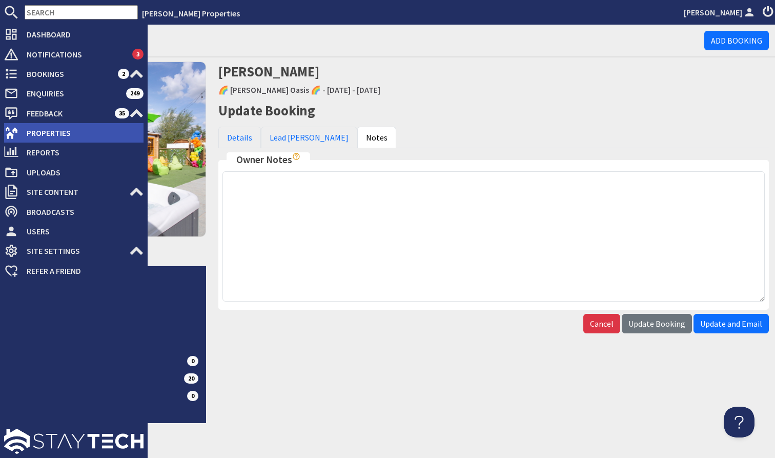
click at [62, 137] on span "Properties" at bounding box center [80, 133] width 125 height 16
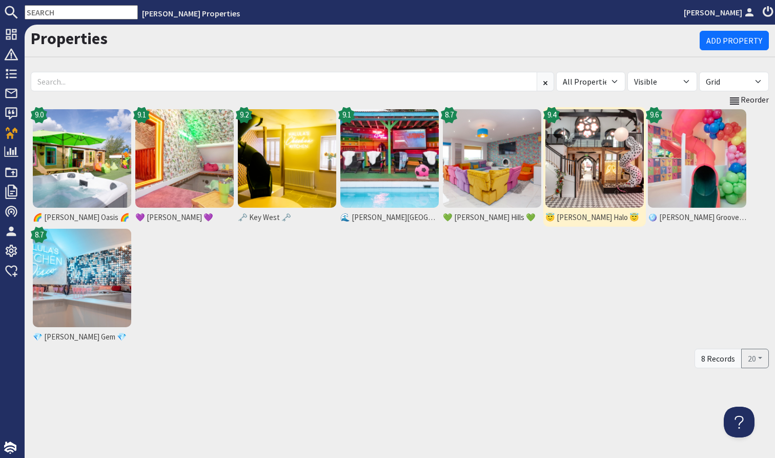
click at [570, 198] on img at bounding box center [594, 158] width 98 height 98
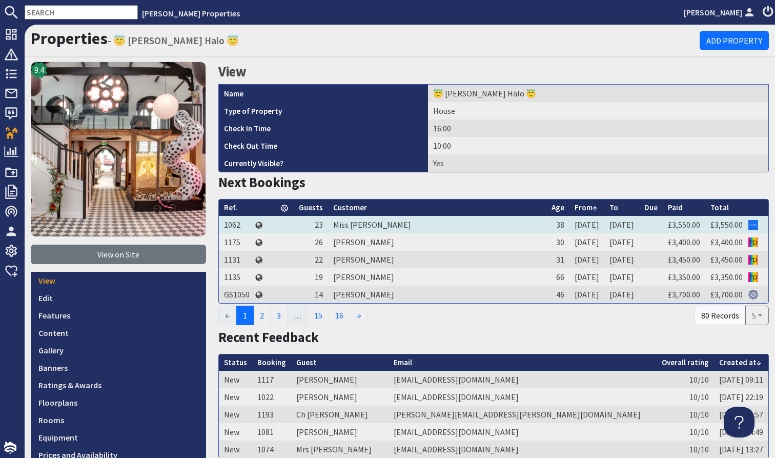
click at [370, 224] on td "Miss [PERSON_NAME]" at bounding box center [437, 224] width 218 height 17
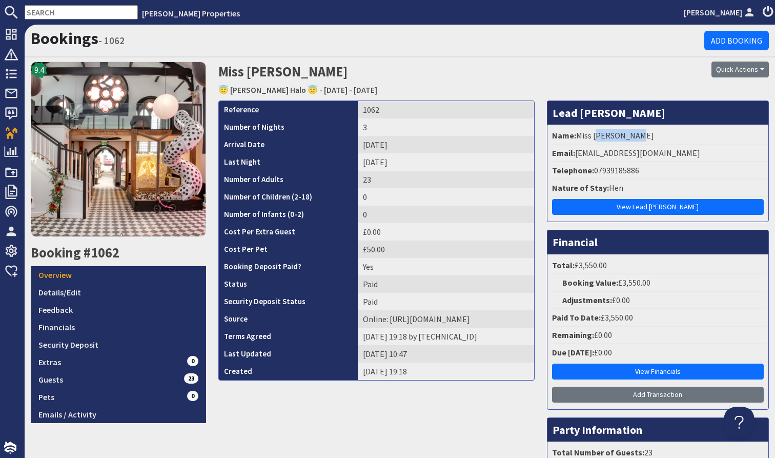
drag, startPoint x: 594, startPoint y: 136, endPoint x: 716, endPoint y: 141, distance: 122.6
click at [714, 140] on li "Name: Miss [PERSON_NAME]" at bounding box center [658, 135] width 216 height 17
copy li "[PERSON_NAME]"
drag, startPoint x: 594, startPoint y: 169, endPoint x: 702, endPoint y: 168, distance: 107.6
click at [701, 168] on li "Telephone: [PHONE_NUMBER]" at bounding box center [658, 170] width 216 height 17
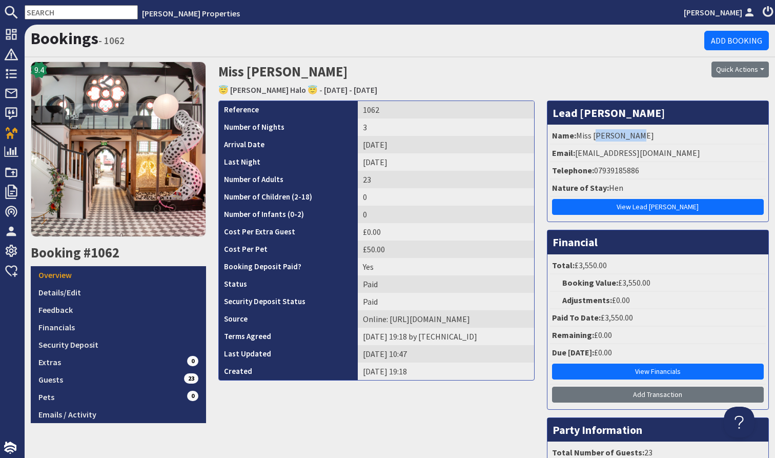
copy li "07939185886"
click at [88, 284] on link "Details/Edit" at bounding box center [118, 291] width 175 height 17
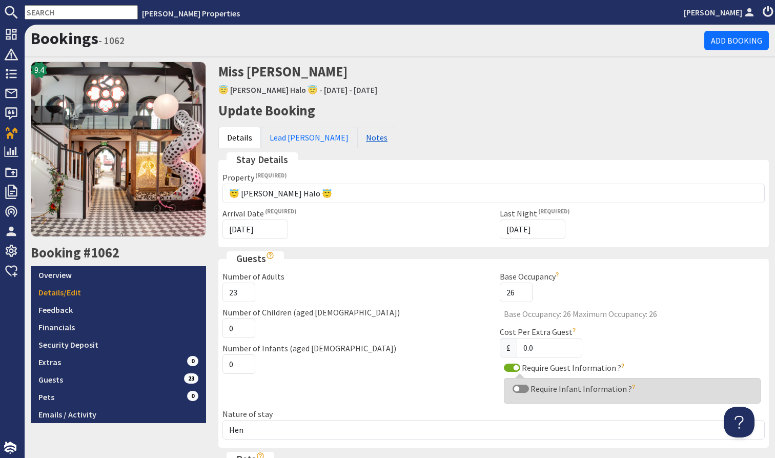
click at [357, 138] on link "Notes" at bounding box center [376, 138] width 39 height 22
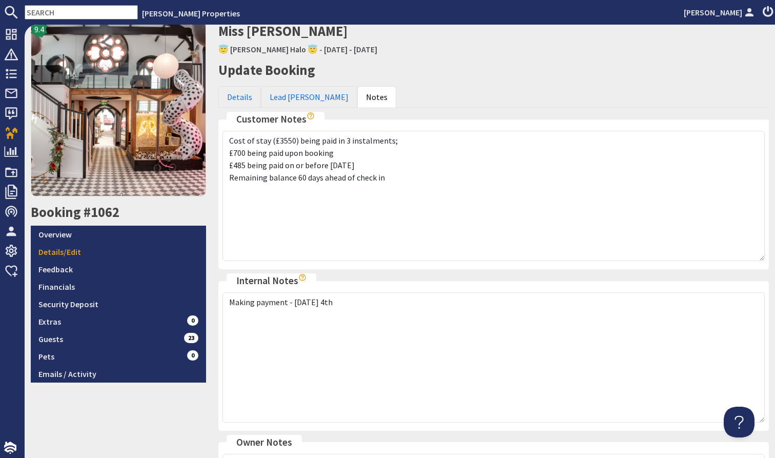
scroll to position [33, 0]
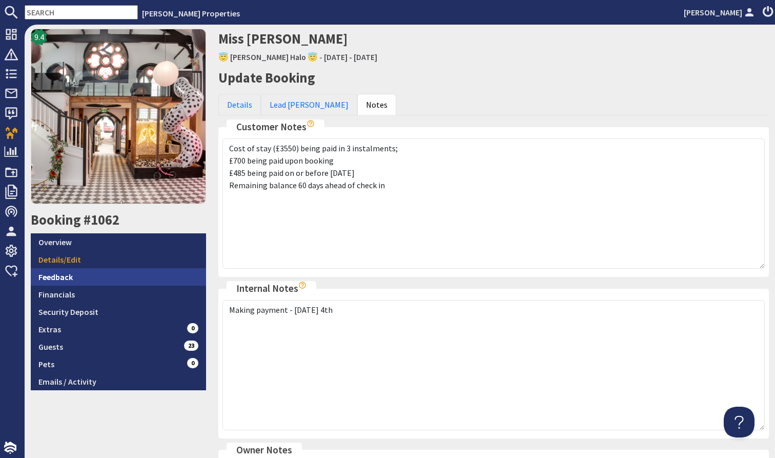
click at [79, 278] on link "Feedback" at bounding box center [118, 276] width 175 height 17
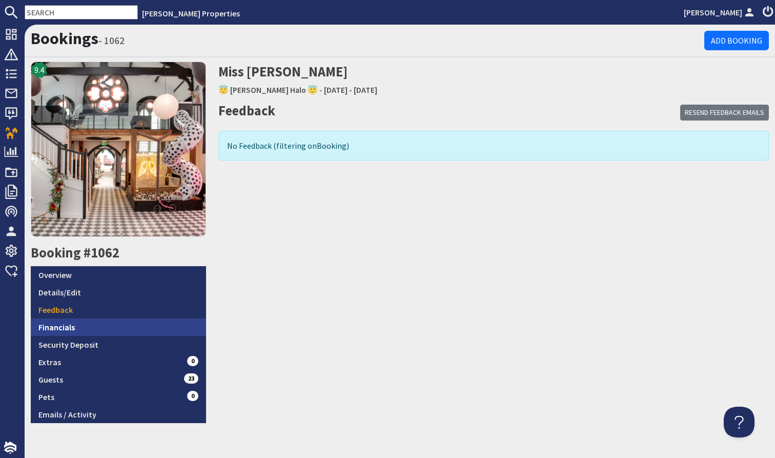
click at [79, 323] on link "Financials" at bounding box center [118, 326] width 175 height 17
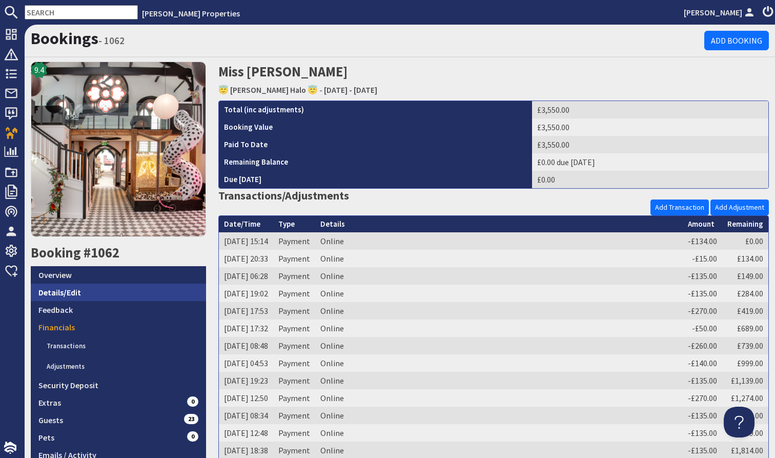
click at [68, 291] on link "Details/Edit" at bounding box center [118, 291] width 175 height 17
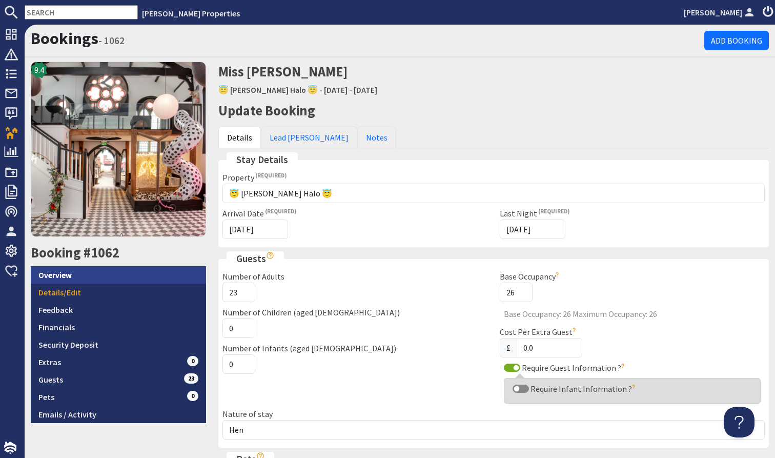
click at [108, 274] on link "Overview" at bounding box center [118, 274] width 175 height 17
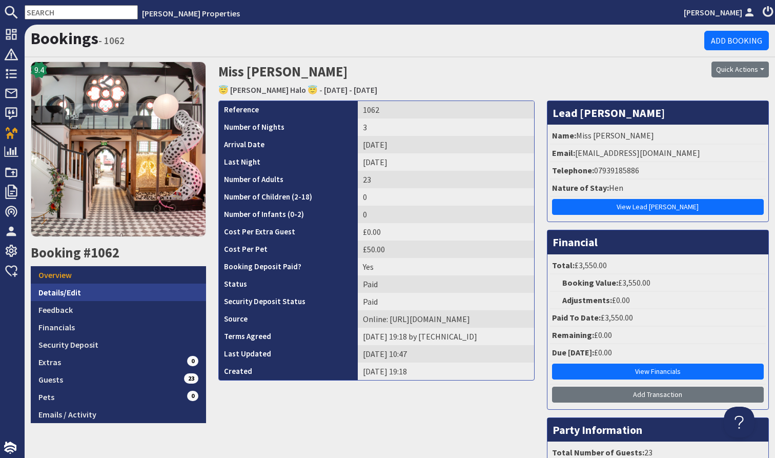
click at [83, 294] on link "Details/Edit" at bounding box center [118, 291] width 175 height 17
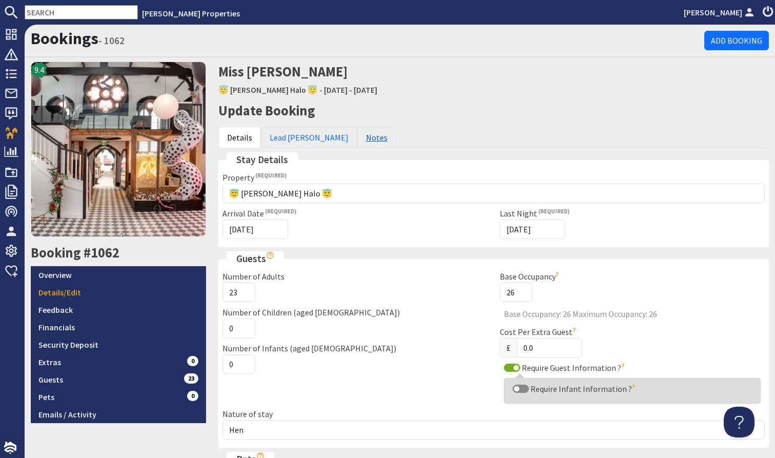
click at [357, 133] on link "Notes" at bounding box center [376, 138] width 39 height 22
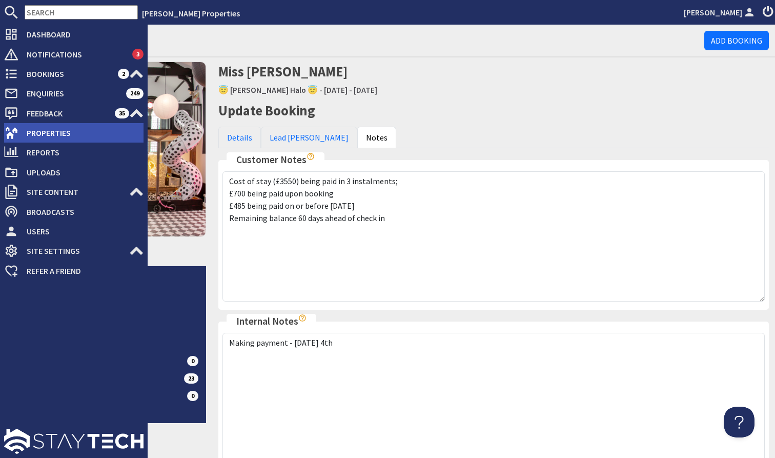
click at [69, 135] on span "Properties" at bounding box center [80, 133] width 125 height 16
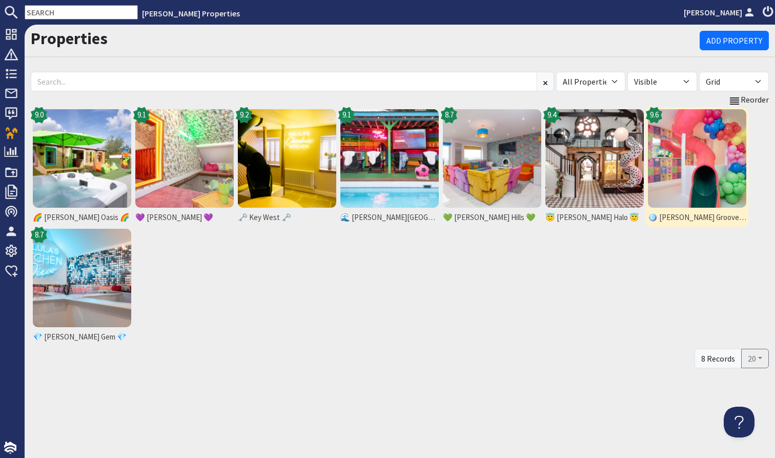
click at [709, 171] on img at bounding box center [697, 158] width 98 height 98
click at [713, 167] on img at bounding box center [697, 158] width 98 height 98
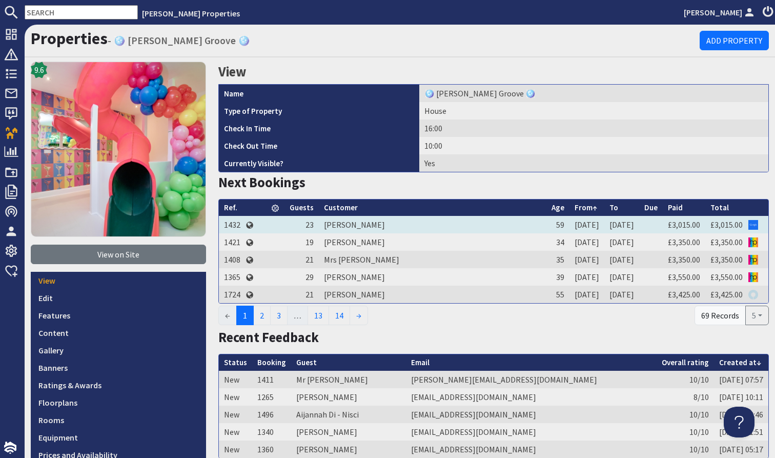
click at [348, 222] on td "Mrs Lee Iveson" at bounding box center [432, 224] width 227 height 17
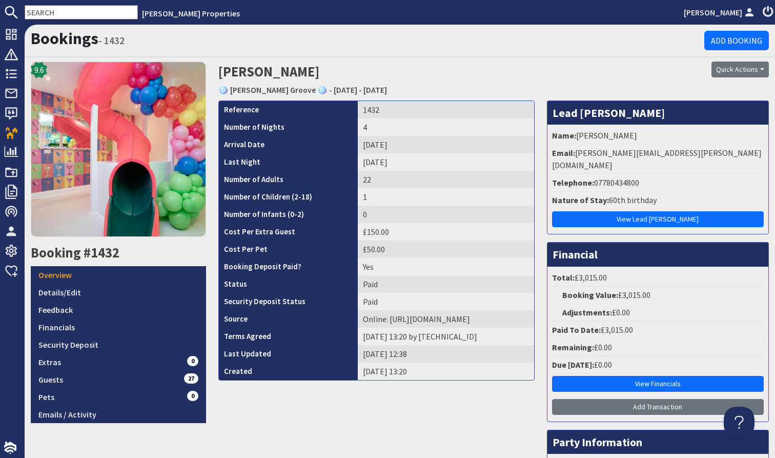
drag, startPoint x: 591, startPoint y: 134, endPoint x: 668, endPoint y: 134, distance: 76.9
click at [668, 134] on li "Name: Mrs Lee Iveson" at bounding box center [658, 135] width 216 height 17
copy li "Lee Iveson"
drag, startPoint x: 593, startPoint y: 167, endPoint x: 662, endPoint y: 167, distance: 69.2
click at [661, 174] on li "Telephone: 07780434800" at bounding box center [658, 182] width 216 height 17
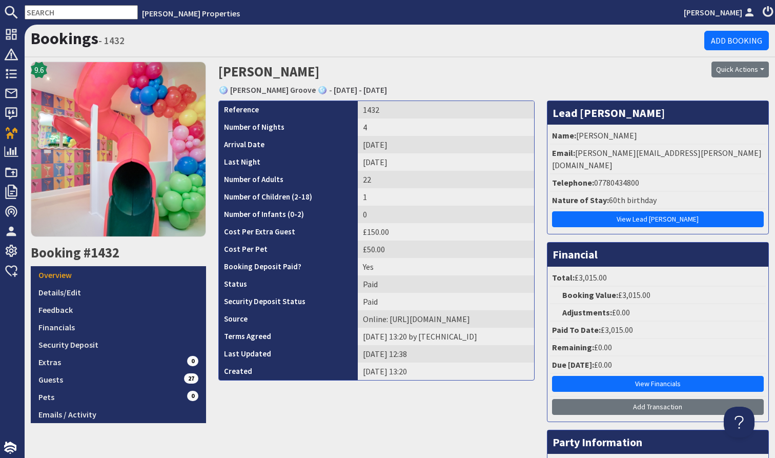
copy li "07780434800"
click at [70, 290] on link "Details/Edit" at bounding box center [118, 291] width 175 height 17
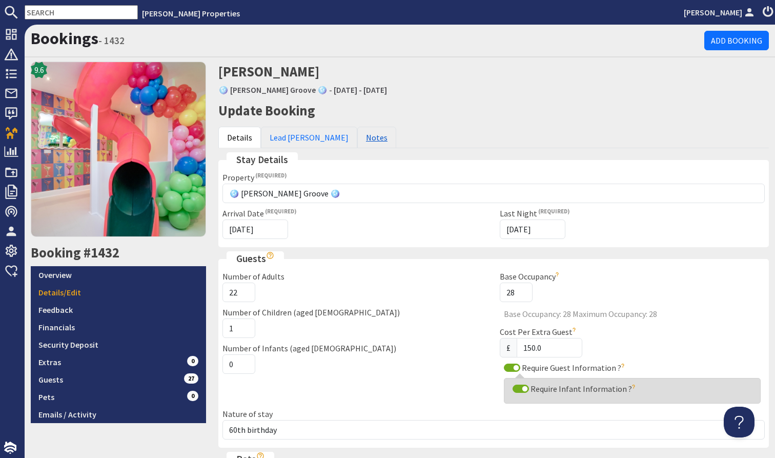
click at [357, 135] on link "Notes" at bounding box center [376, 138] width 39 height 22
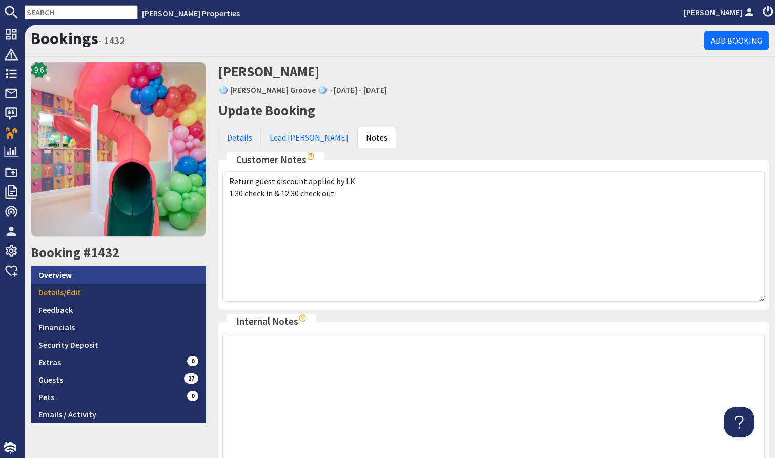
click at [64, 276] on link "Overview" at bounding box center [118, 274] width 175 height 17
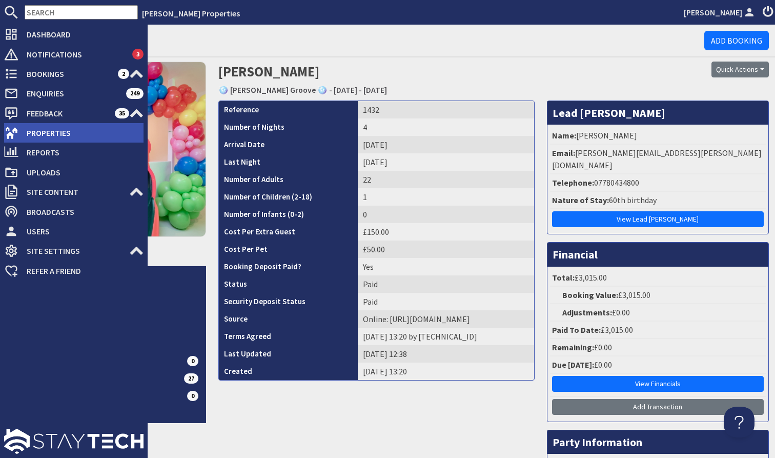
click at [98, 138] on span "Properties" at bounding box center [80, 133] width 125 height 16
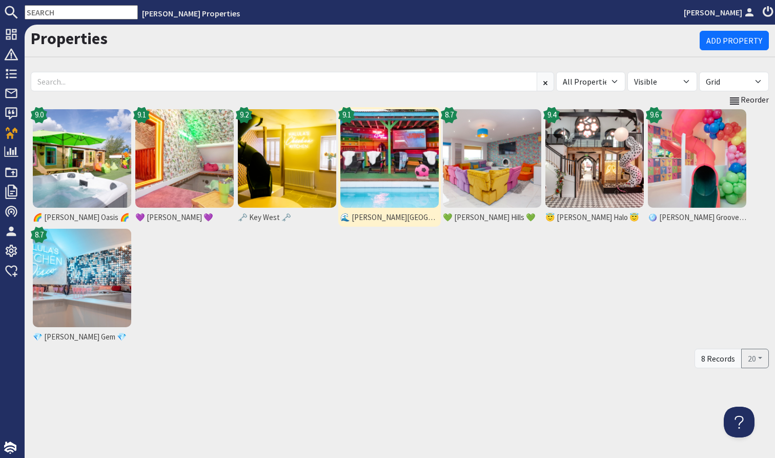
click at [379, 179] on img at bounding box center [389, 158] width 98 height 98
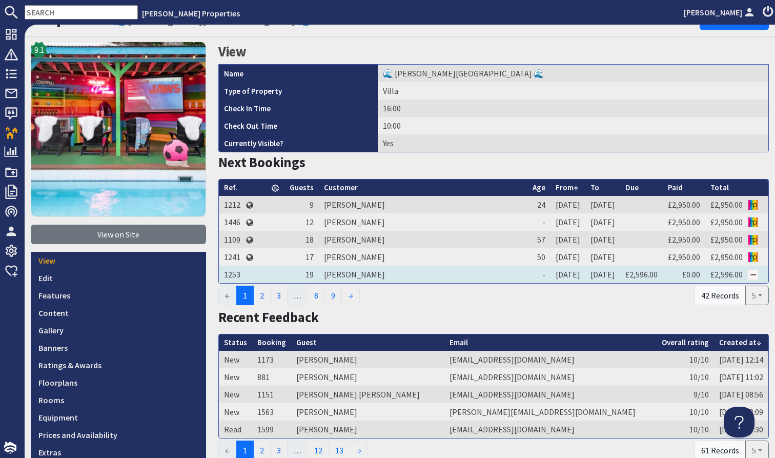
scroll to position [42, 0]
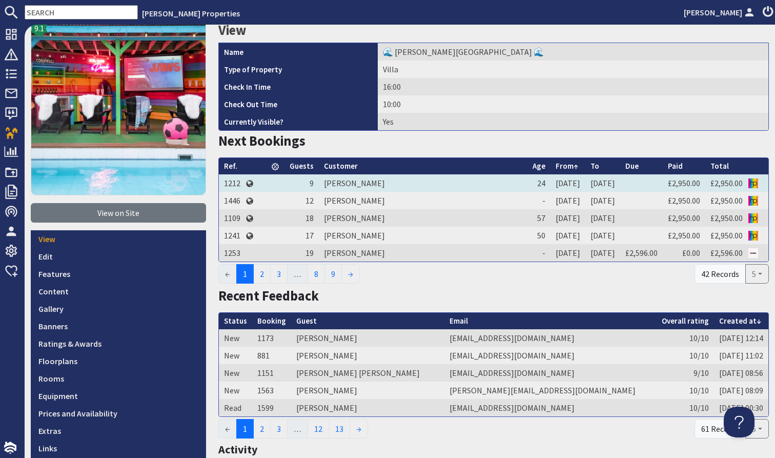
click at [380, 178] on td "[PERSON_NAME]" at bounding box center [423, 182] width 209 height 17
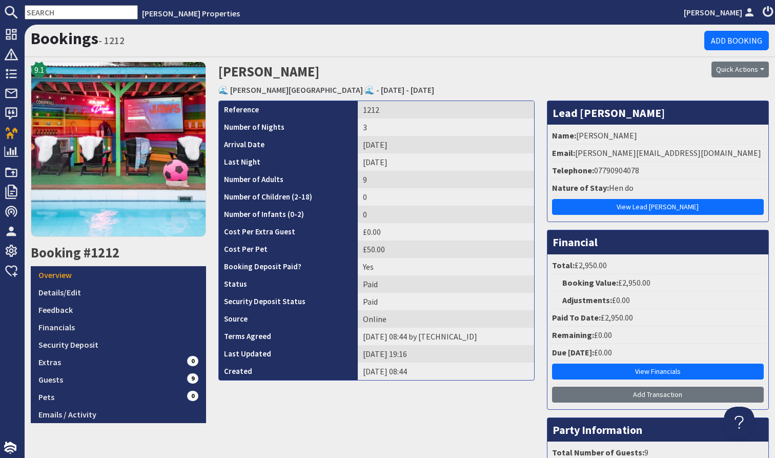
drag, startPoint x: 593, startPoint y: 135, endPoint x: 676, endPoint y: 137, distance: 83.6
click at [675, 137] on li "Name: [PERSON_NAME]" at bounding box center [658, 135] width 216 height 17
copy li "[PERSON_NAME]"
click at [91, 292] on link "Details/Edit" at bounding box center [118, 291] width 175 height 17
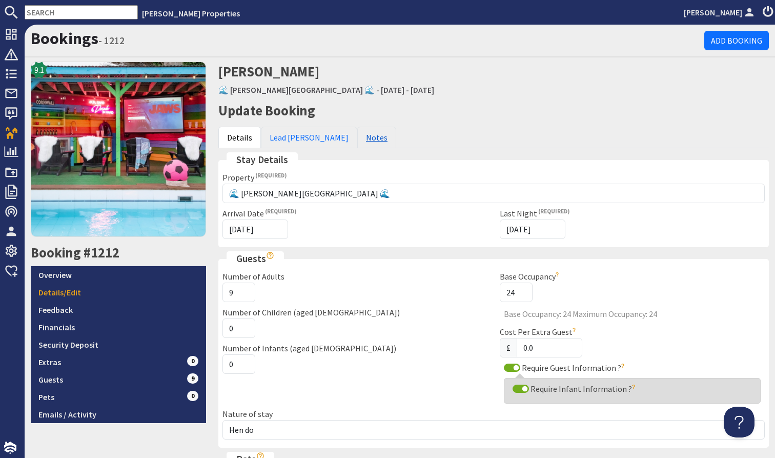
click at [357, 141] on link "Notes" at bounding box center [376, 138] width 39 height 22
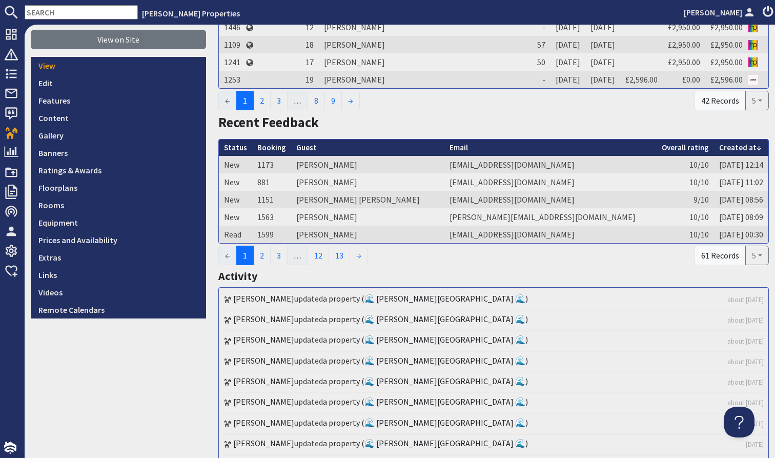
scroll to position [181, 0]
